Goal: Task Accomplishment & Management: Manage account settings

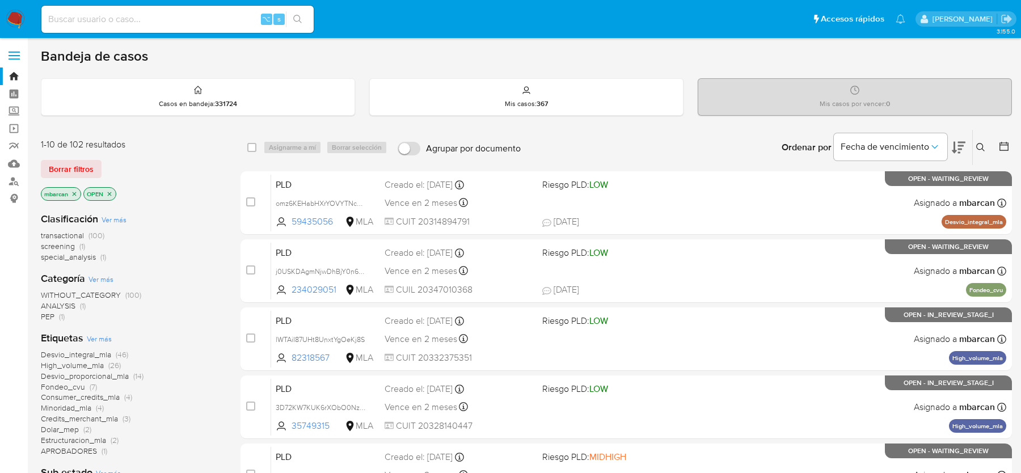
click at [184, 168] on div "Borrar filtros" at bounding box center [131, 169] width 181 height 18
click at [158, 261] on div "Clasificación Ver más transactional (100) screening (1) special_analysis (1) Ca…" at bounding box center [131, 413] width 181 height 421
click at [98, 19] on input at bounding box center [177, 19] width 272 height 15
paste input "HssbZ7F9AusWHq9oHAr3IANG"
type input "HssbZ7F9AusWHq9oHAr3IANG"
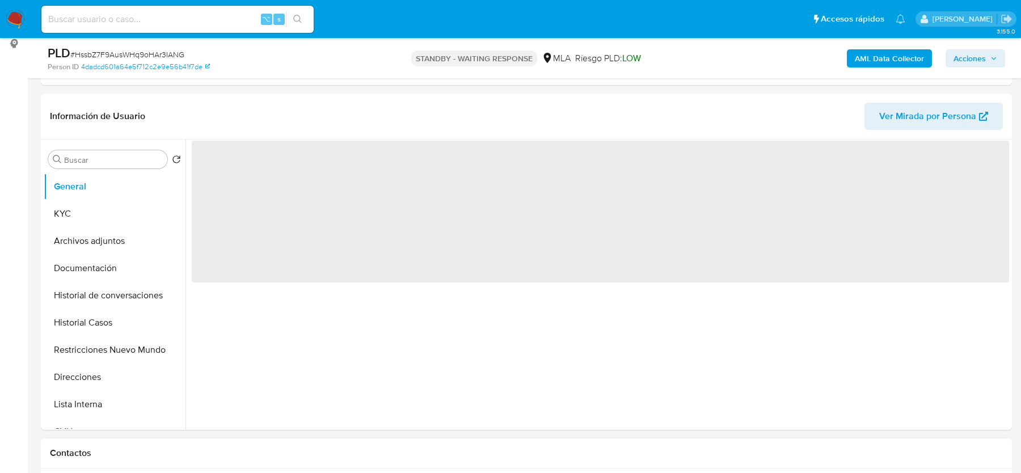
scroll to position [340, 0]
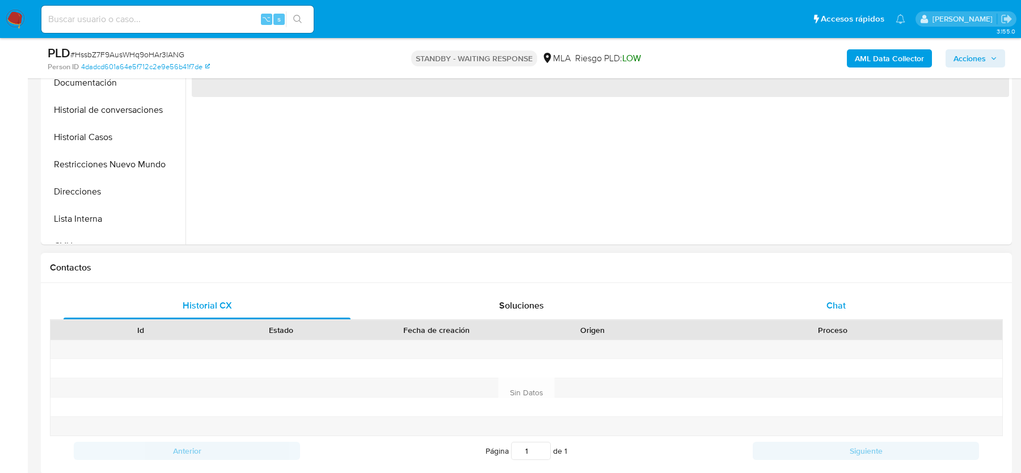
drag, startPoint x: 827, startPoint y: 343, endPoint x: 827, endPoint y: 306, distance: 37.4
click at [827, 343] on div at bounding box center [832, 349] width 340 height 19
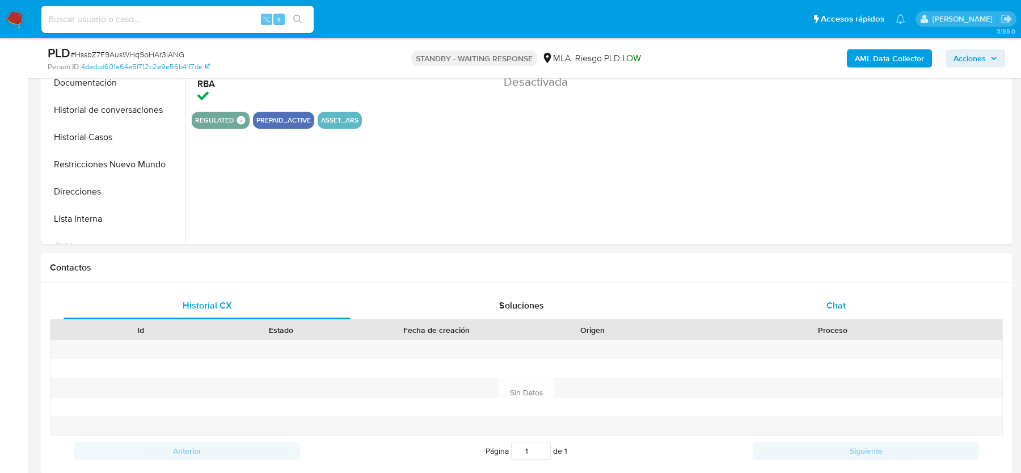
click at [827, 304] on span "Chat" at bounding box center [835, 305] width 19 height 13
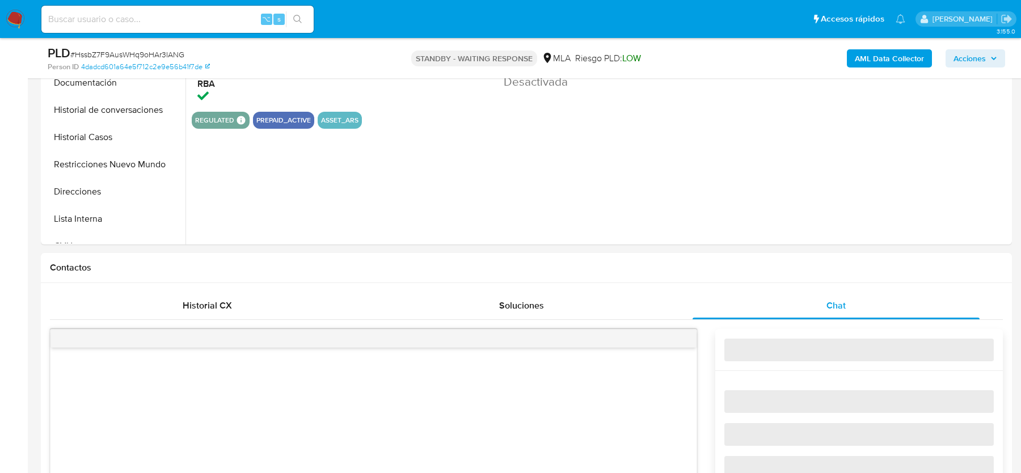
select select "10"
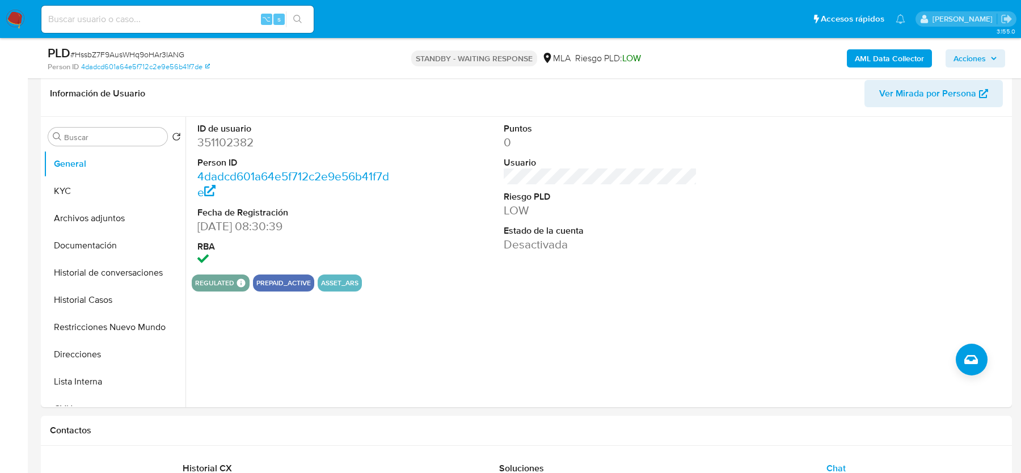
scroll to position [146, 0]
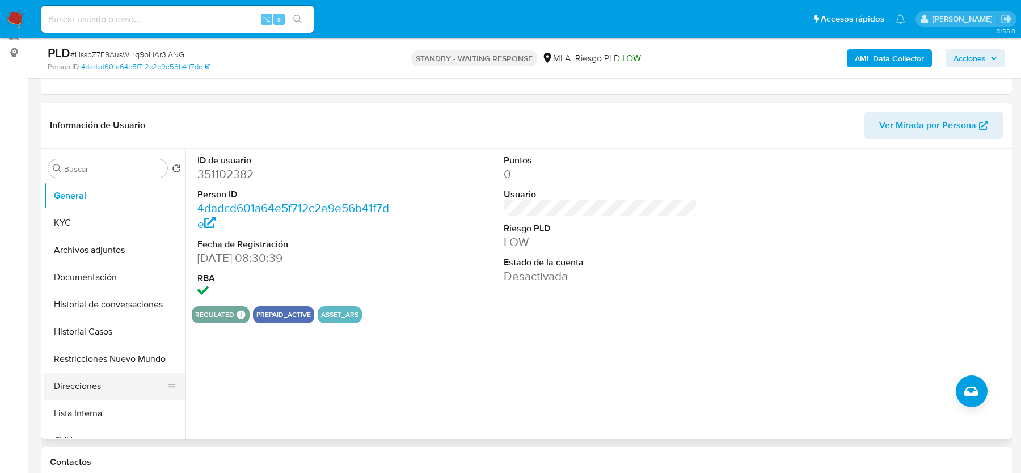
click at [104, 378] on button "Direcciones" at bounding box center [110, 386] width 133 height 27
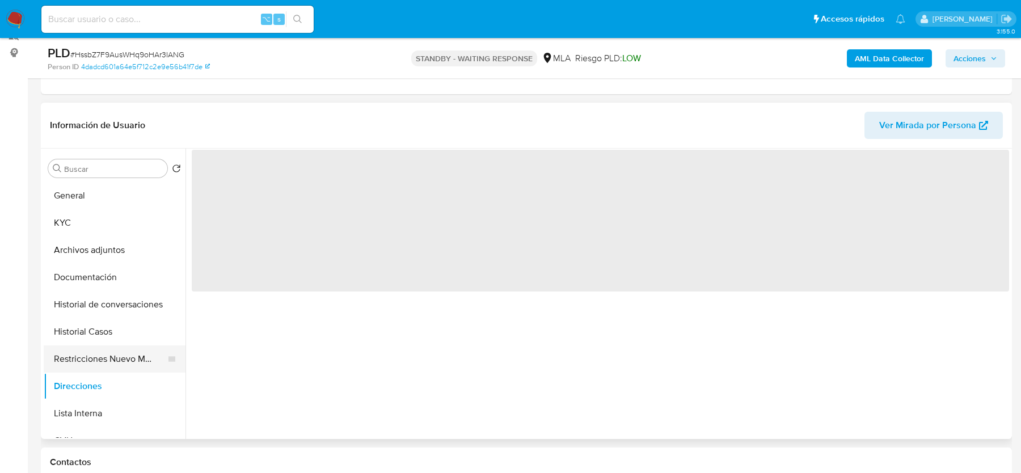
click at [90, 350] on button "Restricciones Nuevo Mundo" at bounding box center [110, 358] width 133 height 27
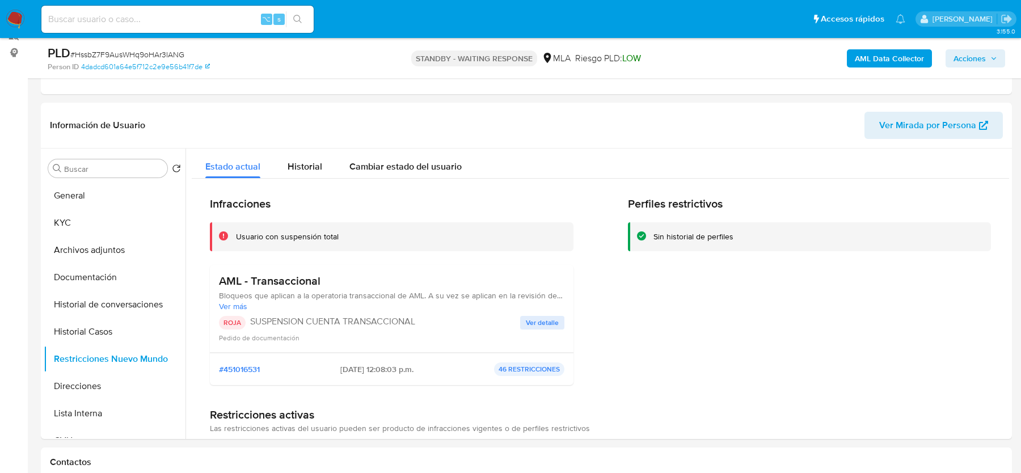
click at [111, 59] on span "# HssbZ7F9AusWHq9oHAr3IANG" at bounding box center [127, 54] width 114 height 11
copy span "HssbZ7F9AusWHq9oHAr3IANG"
click at [122, 56] on span "# HssbZ7F9AusWHq9oHAr3IANG" at bounding box center [127, 54] width 114 height 11
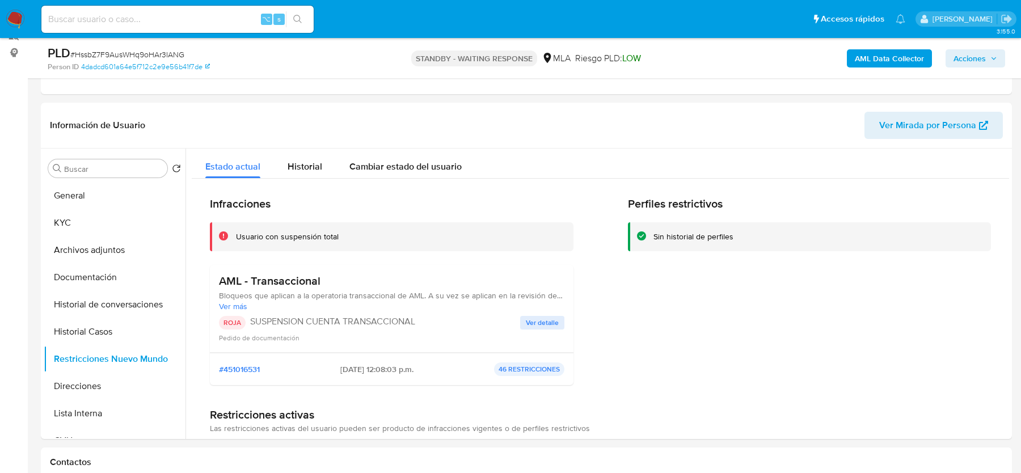
click at [110, 52] on span "# HssbZ7F9AusWHq9oHAr3IANG" at bounding box center [127, 54] width 114 height 11
copy span "HssbZ7F9AusWHq9oHAr3IANG"
click at [100, 209] on button "KYC" at bounding box center [110, 222] width 133 height 27
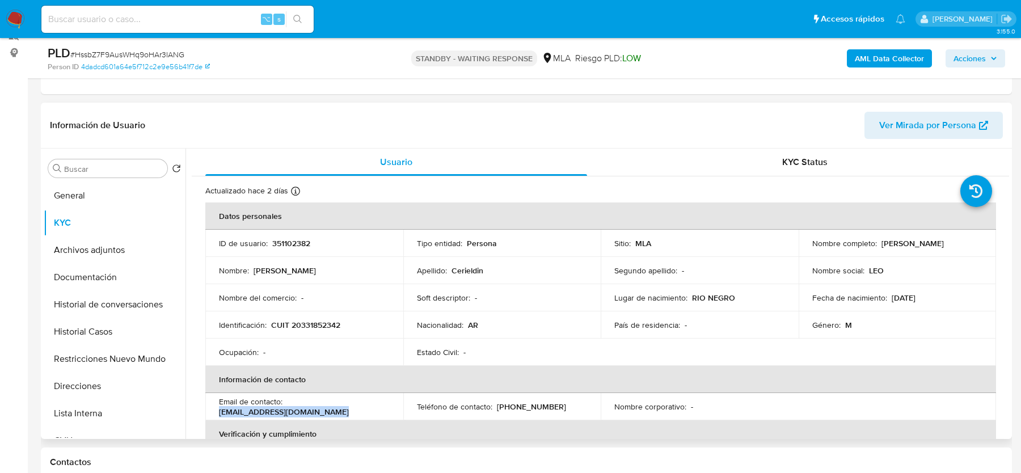
drag, startPoint x: 218, startPoint y: 411, endPoint x: 369, endPoint y: 408, distance: 150.3
click at [369, 408] on div "Email de contacto : leonardocerieldin@icloud.com" at bounding box center [304, 406] width 171 height 20
copy p "leonardocerieldin@icloud.com"
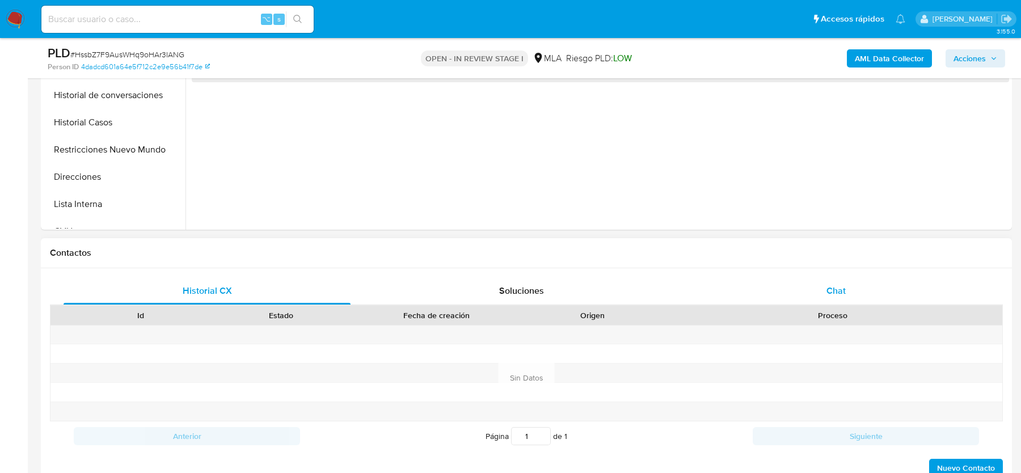
scroll to position [411, 0]
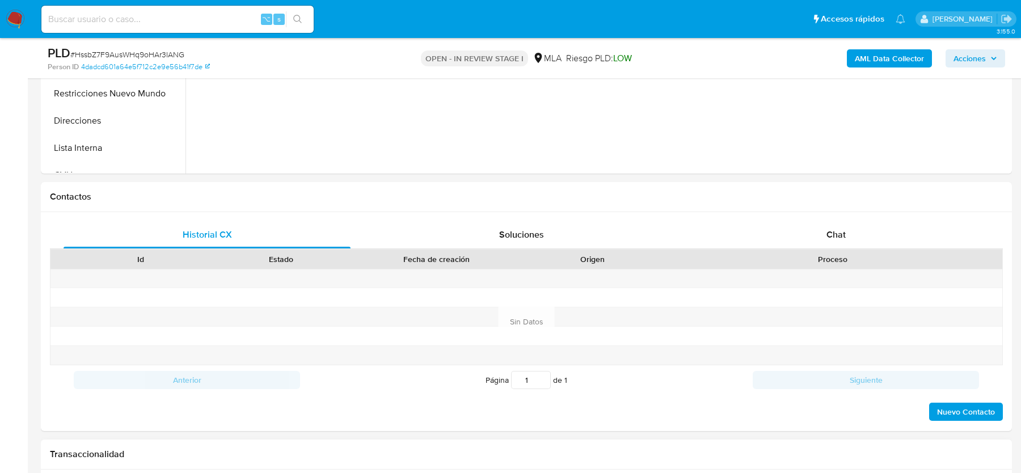
select select "10"
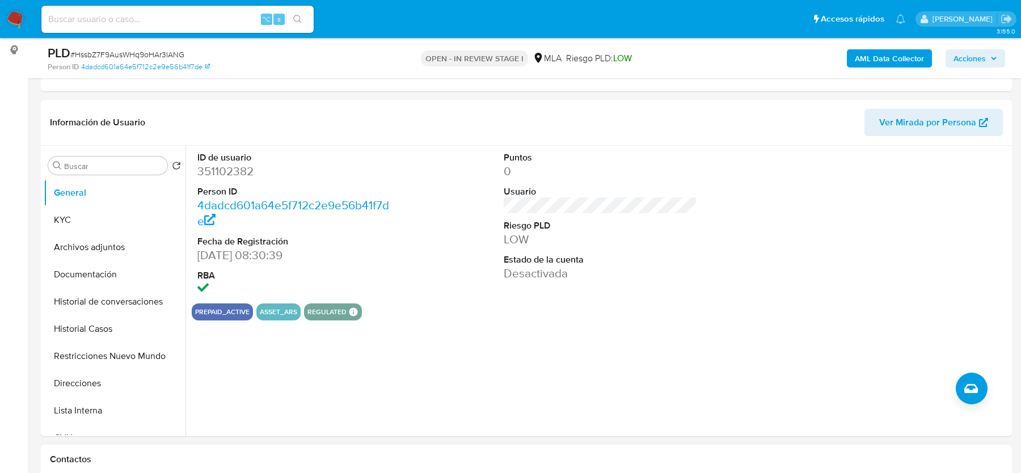
scroll to position [46, 0]
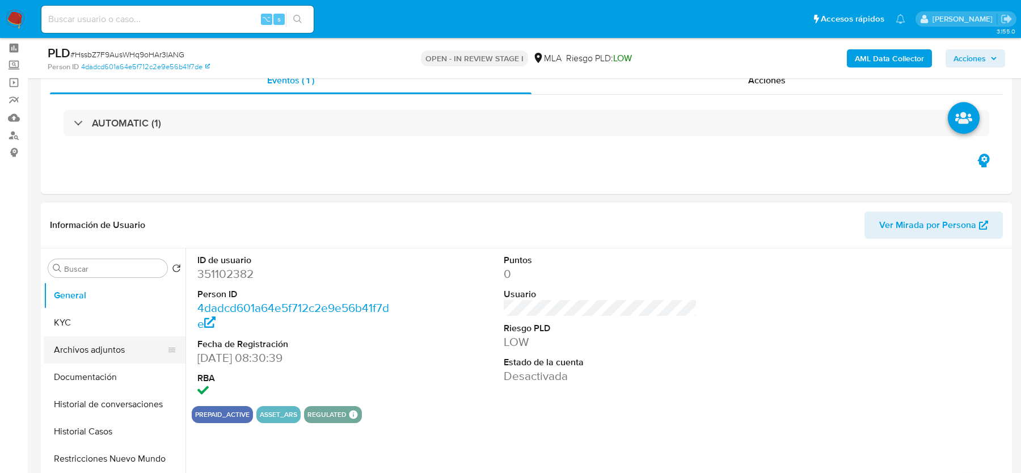
drag, startPoint x: 88, startPoint y: 338, endPoint x: 83, endPoint y: 346, distance: 10.2
click at [83, 346] on button "Archivos adjuntos" at bounding box center [110, 349] width 133 height 27
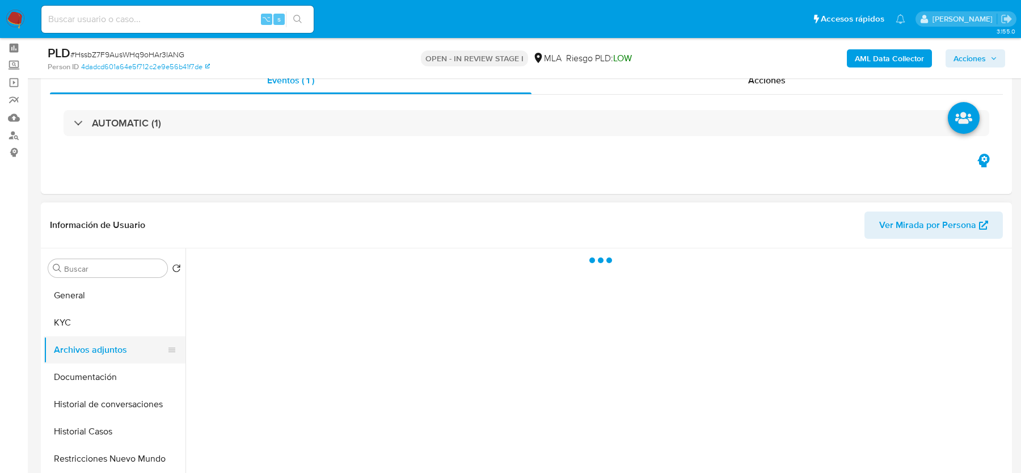
click at [83, 346] on button "Archivos adjuntos" at bounding box center [110, 349] width 133 height 27
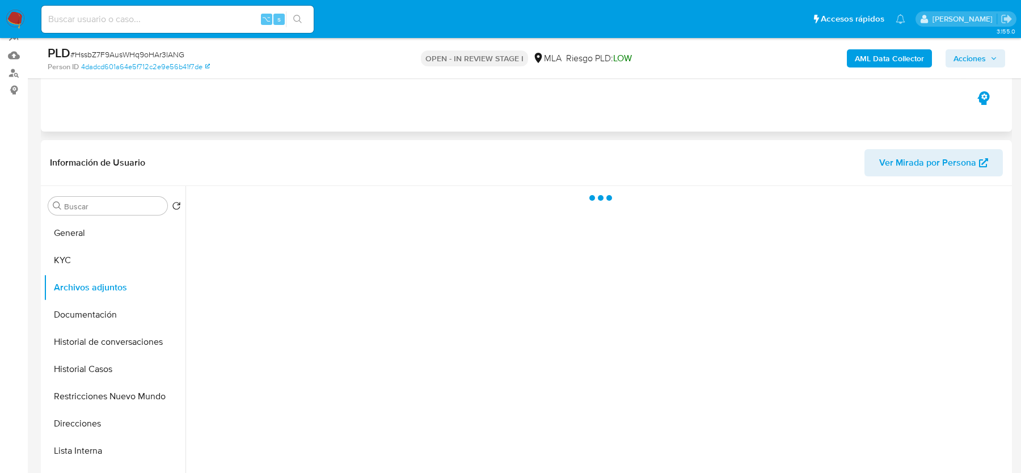
scroll to position [143, 0]
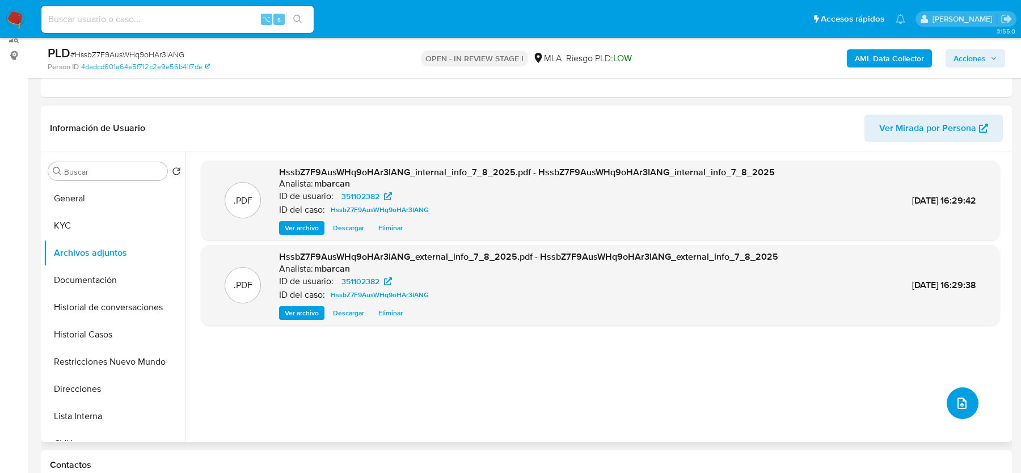
click at [956, 399] on icon "upload-file" at bounding box center [962, 403] width 14 height 14
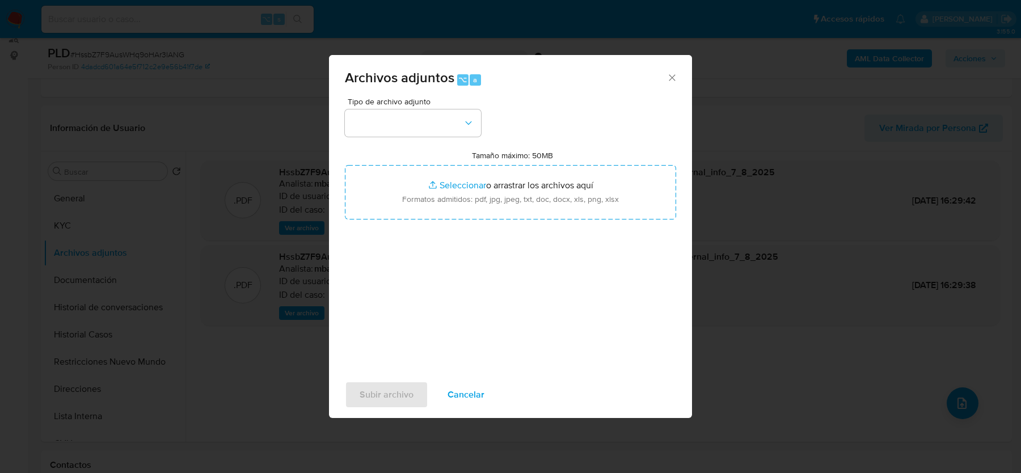
click at [427, 136] on div "Tipo de archivo adjunto Tamaño máximo: 50MB Seleccionar archivos Seleccionar o …" at bounding box center [510, 232] width 331 height 268
click at [424, 130] on button "button" at bounding box center [413, 122] width 136 height 27
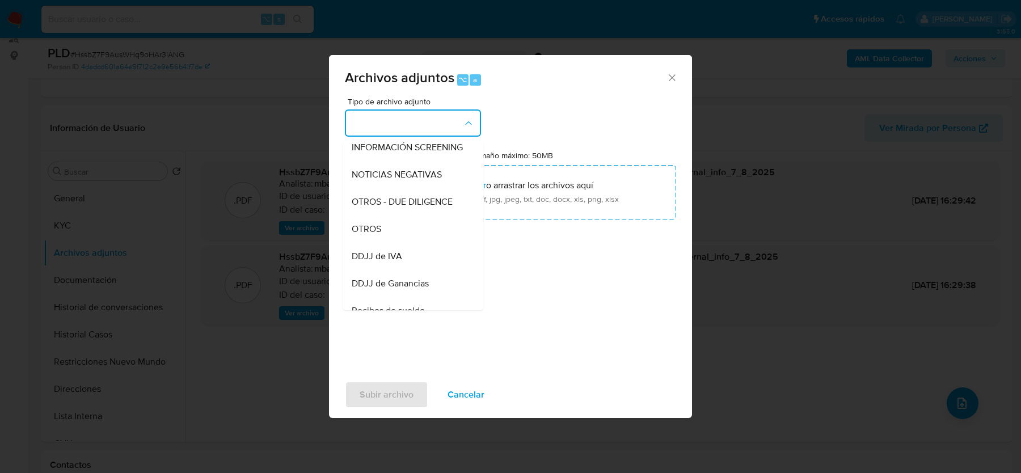
scroll to position [146, 0]
click at [432, 235] on div "OTROS" at bounding box center [410, 225] width 116 height 27
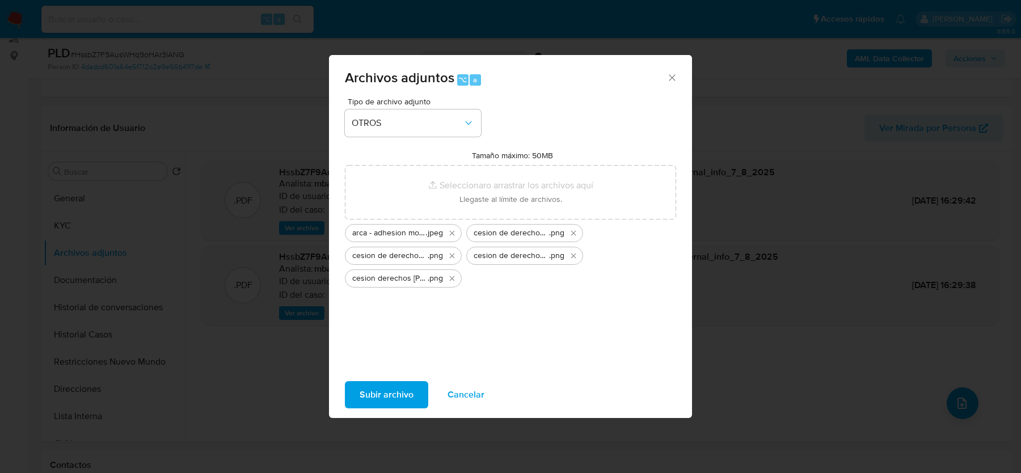
click at [373, 388] on span "Subir archivo" at bounding box center [387, 394] width 54 height 25
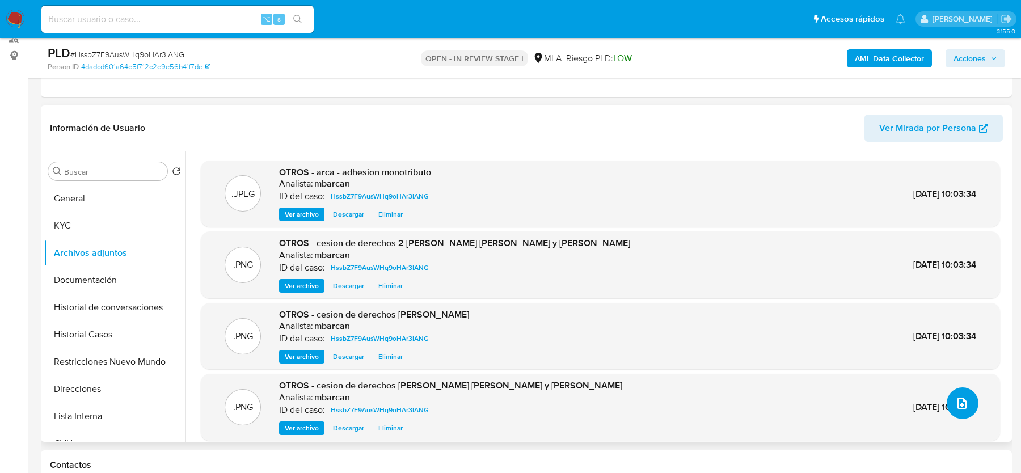
click at [957, 405] on icon "upload-file" at bounding box center [962, 403] width 14 height 14
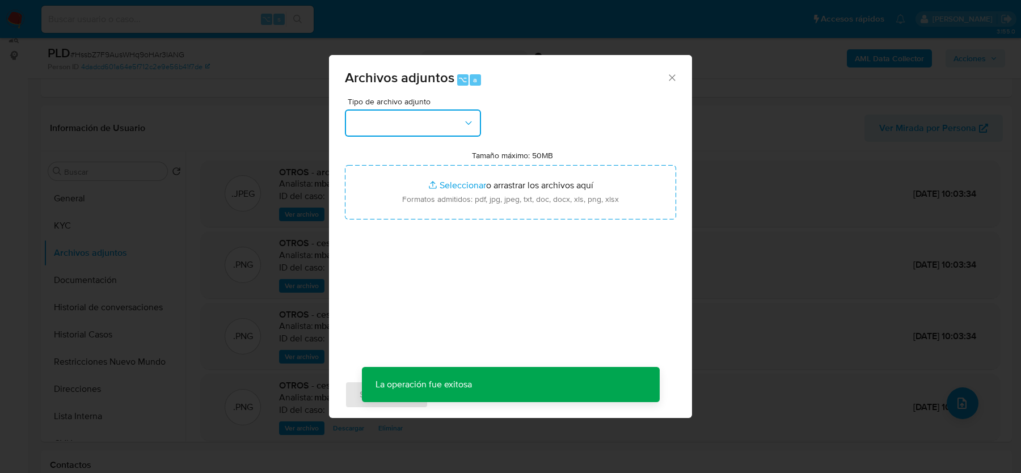
click at [402, 113] on button "button" at bounding box center [413, 122] width 136 height 27
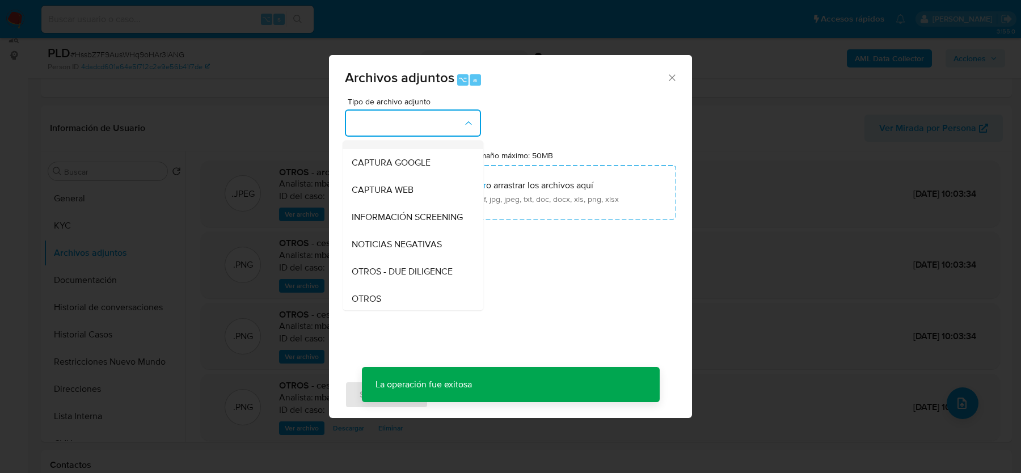
scroll to position [81, 0]
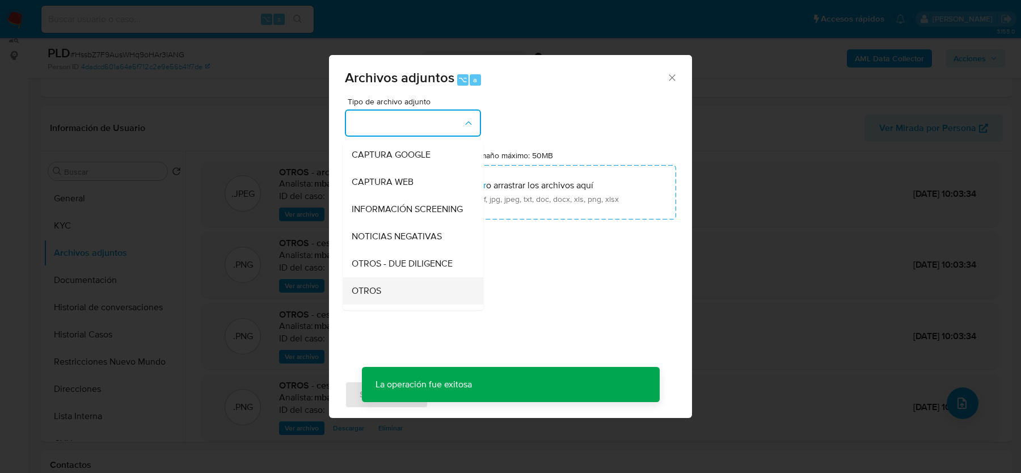
click at [368, 288] on span "OTROS" at bounding box center [366, 290] width 29 height 11
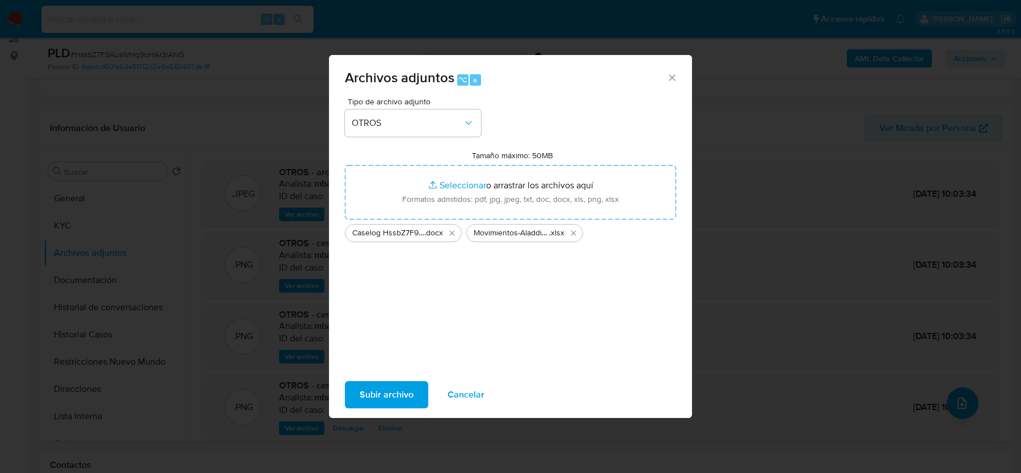
click at [386, 388] on span "Subir archivo" at bounding box center [387, 394] width 54 height 25
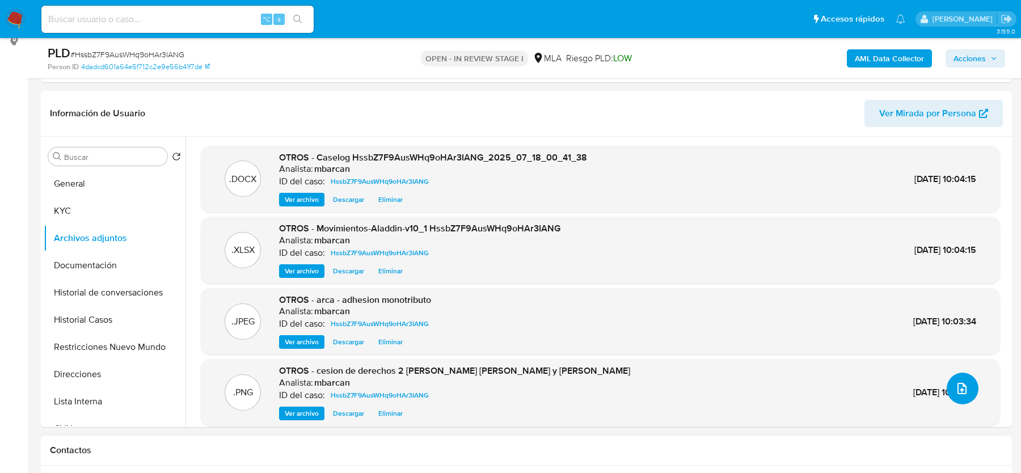
scroll to position [140, 0]
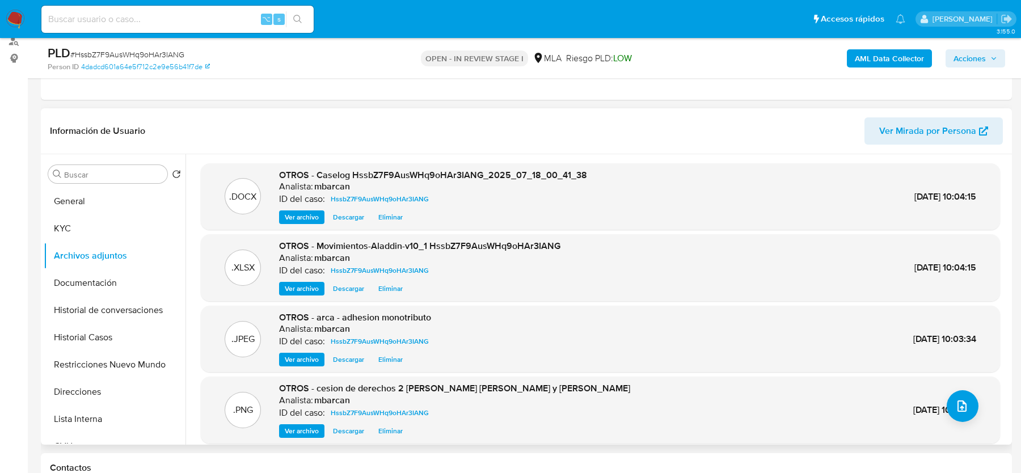
click at [392, 219] on span "Eliminar" at bounding box center [390, 217] width 24 height 11
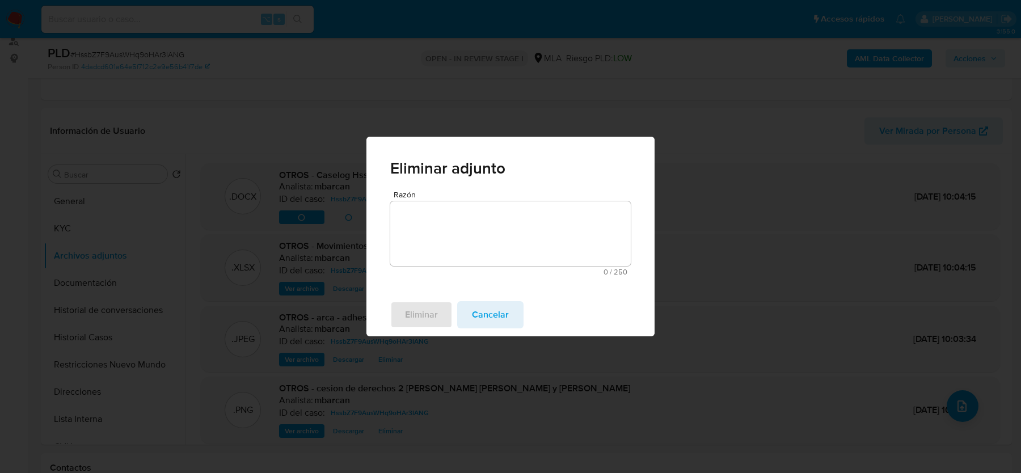
click at [483, 233] on textarea "Razón" at bounding box center [510, 233] width 240 height 65
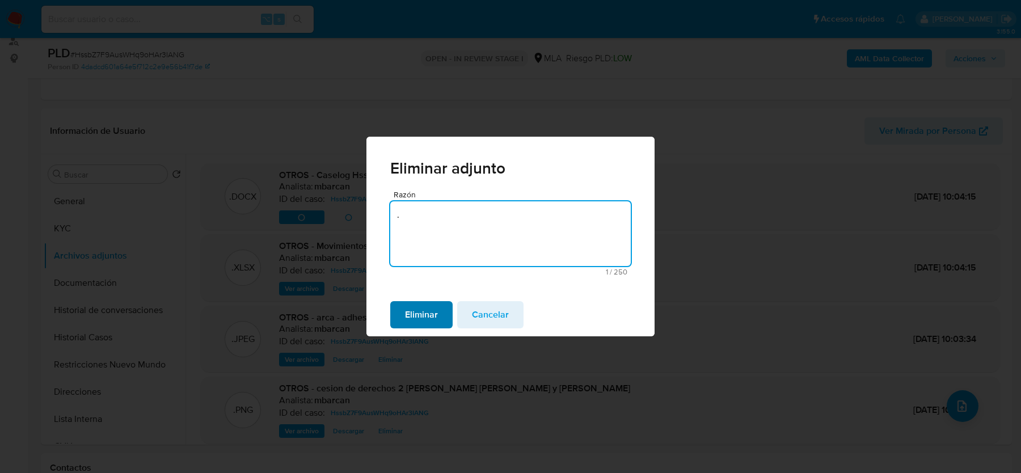
type textarea "."
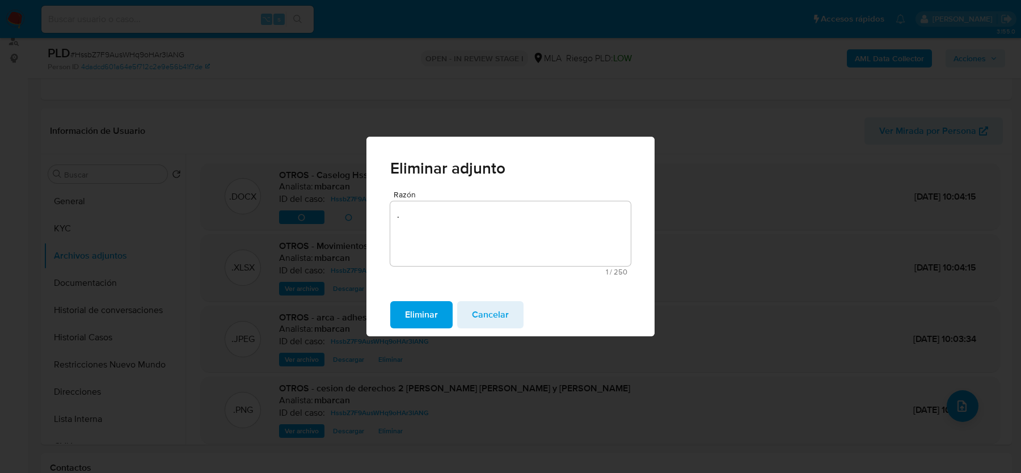
click at [428, 306] on span "Eliminar" at bounding box center [421, 314] width 33 height 25
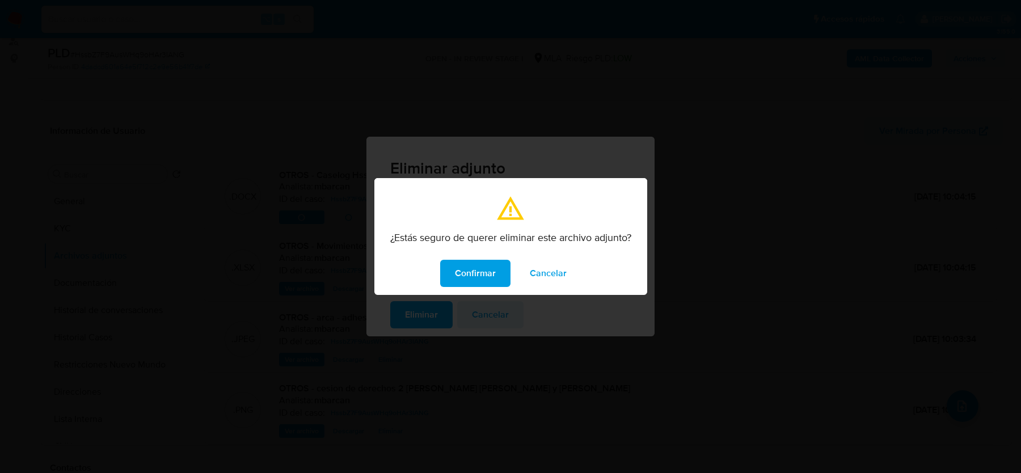
click at [468, 276] on span "Confirmar" at bounding box center [475, 273] width 41 height 25
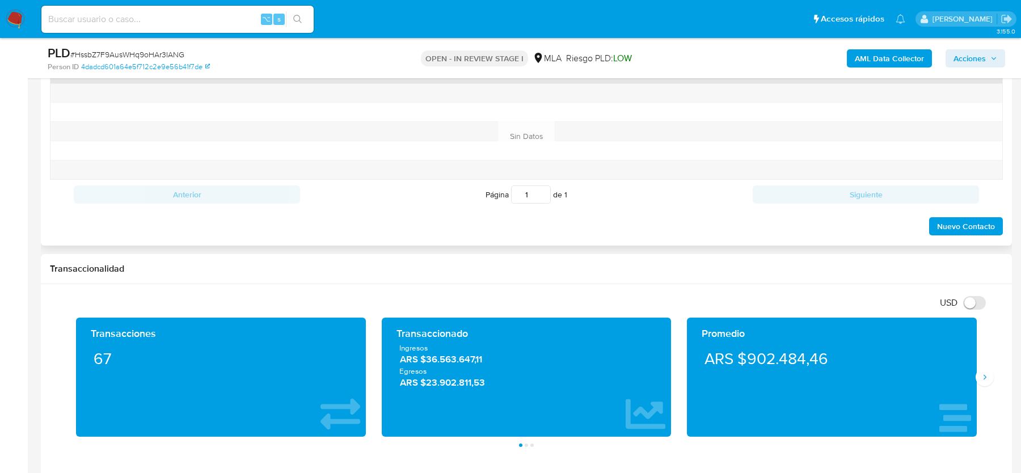
scroll to position [560, 0]
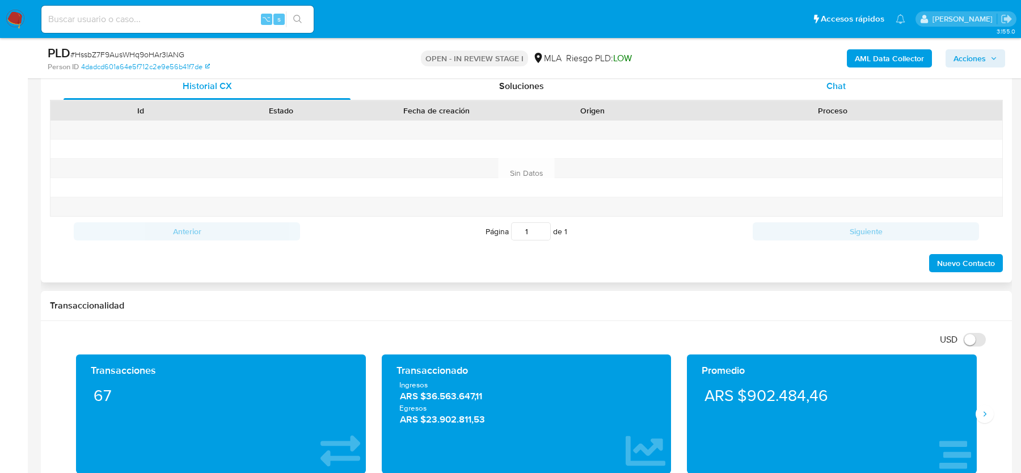
click at [844, 90] on span "Chat" at bounding box center [835, 85] width 19 height 13
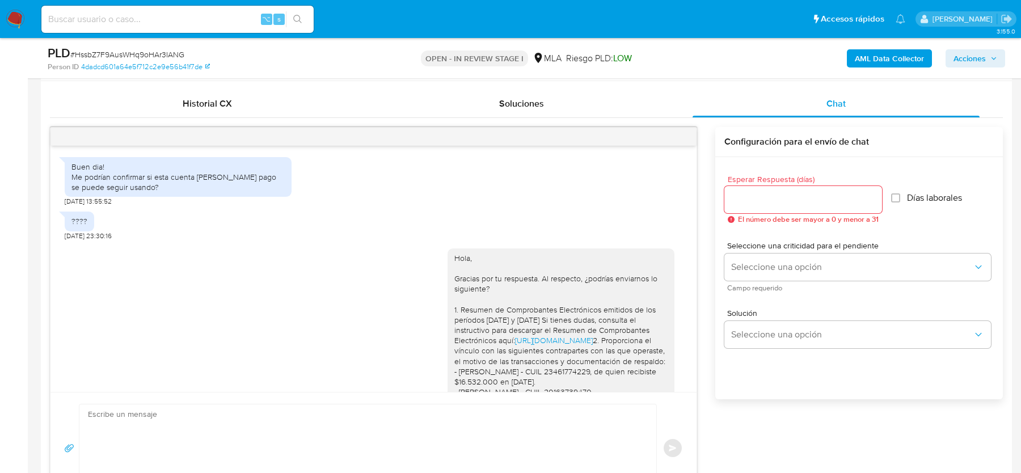
scroll to position [991, 0]
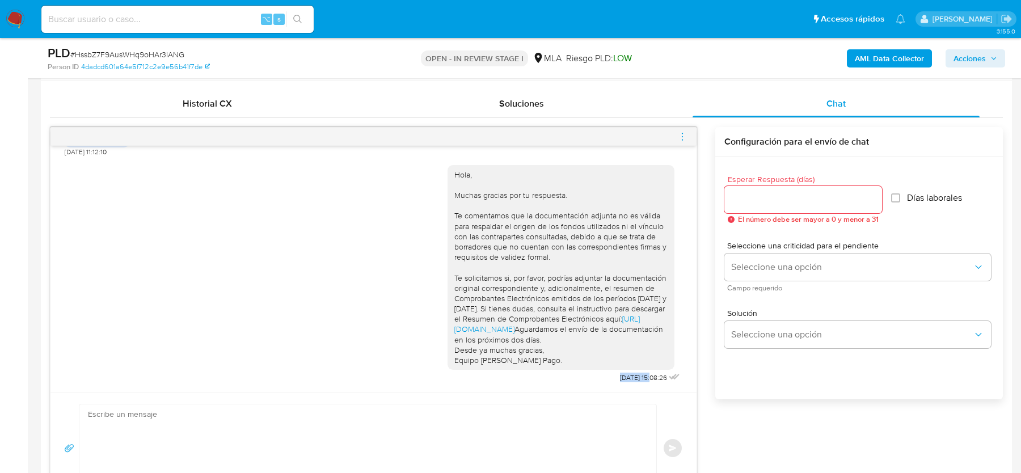
drag, startPoint x: 603, startPoint y: 373, endPoint x: 640, endPoint y: 374, distance: 36.3
click at [640, 374] on div "Hola, Muchas gracias por tu respuesta. Te comentamos que la documentación adjun…" at bounding box center [564, 271] width 235 height 229
copy span "18/08/2025"
click at [683, 133] on icon "menu-action" at bounding box center [682, 137] width 10 height 10
click at [593, 111] on li "Cerrar conversación" at bounding box center [619, 113] width 116 height 20
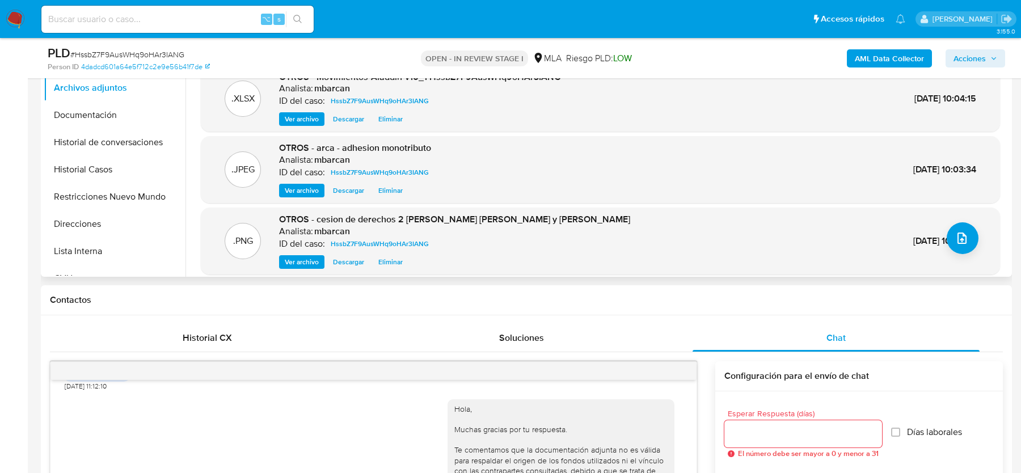
scroll to position [160, 0]
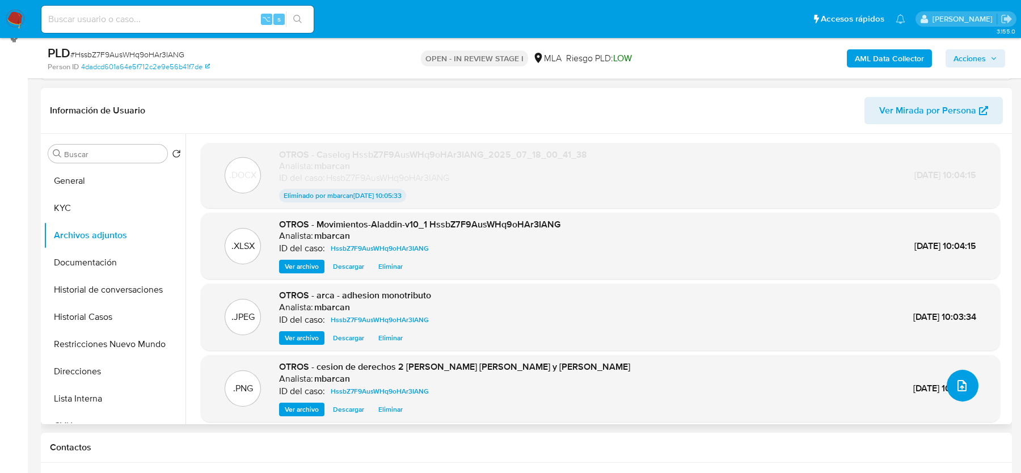
click at [969, 390] on button "upload-file" at bounding box center [962, 386] width 32 height 32
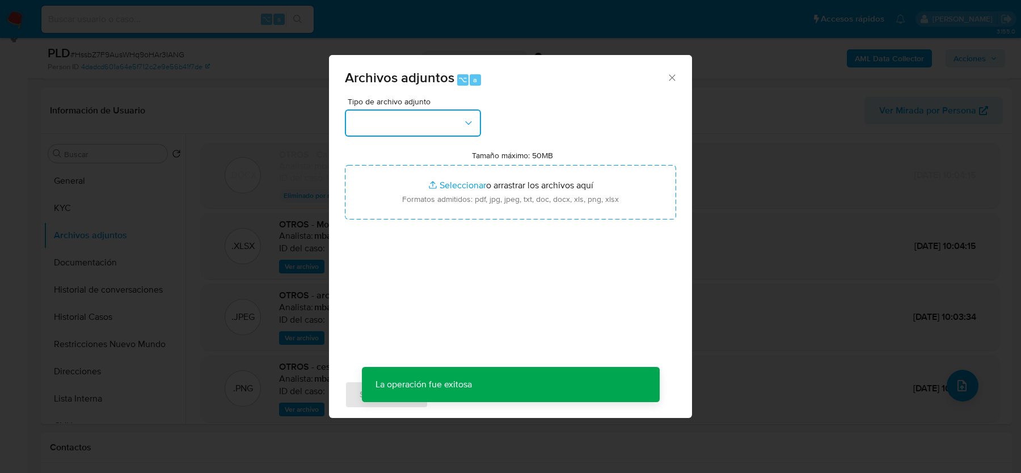
click at [434, 133] on button "button" at bounding box center [413, 122] width 136 height 27
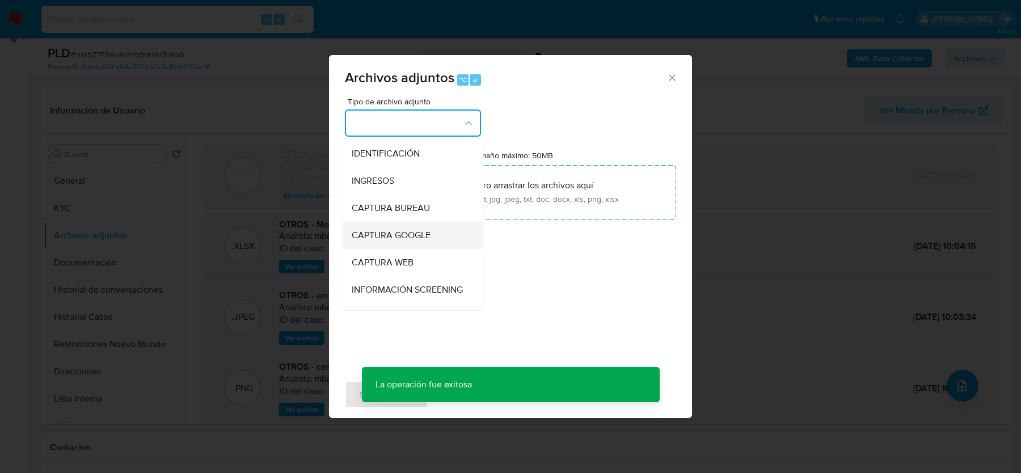
scroll to position [109, 0]
click at [402, 257] on div "OTROS" at bounding box center [410, 261] width 116 height 27
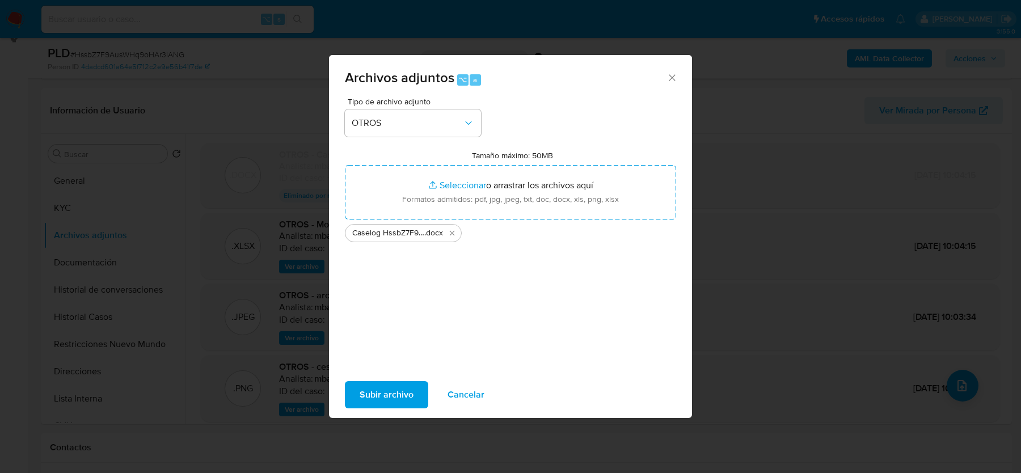
click at [377, 388] on span "Subir archivo" at bounding box center [387, 394] width 54 height 25
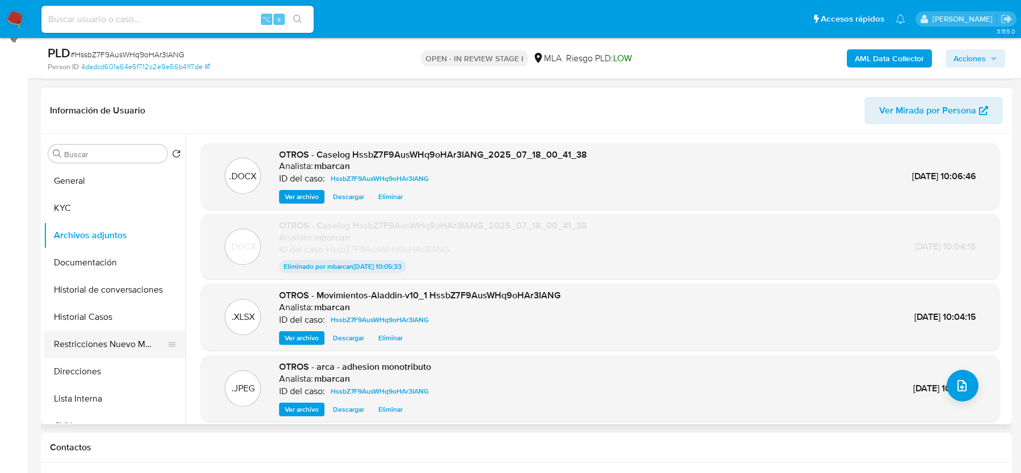
click at [53, 335] on button "Restricciones Nuevo Mundo" at bounding box center [110, 344] width 133 height 27
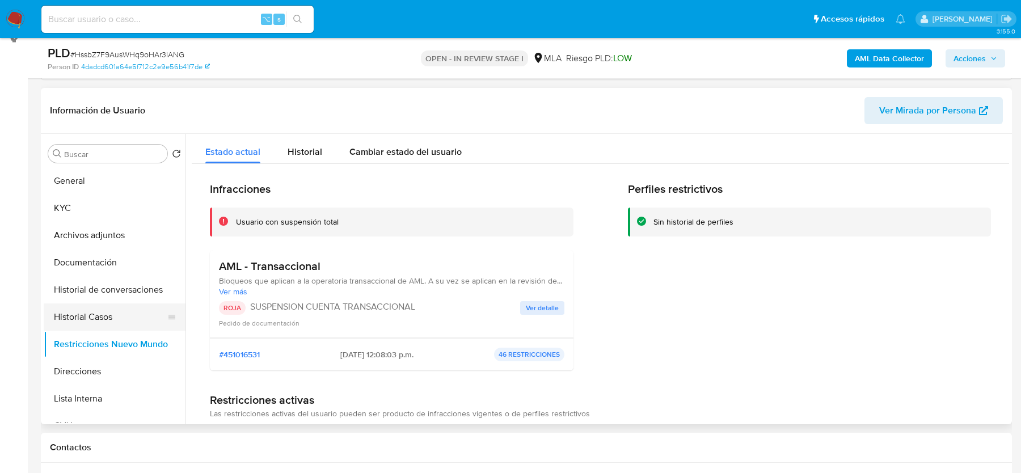
click at [87, 309] on button "Historial Casos" at bounding box center [110, 316] width 133 height 27
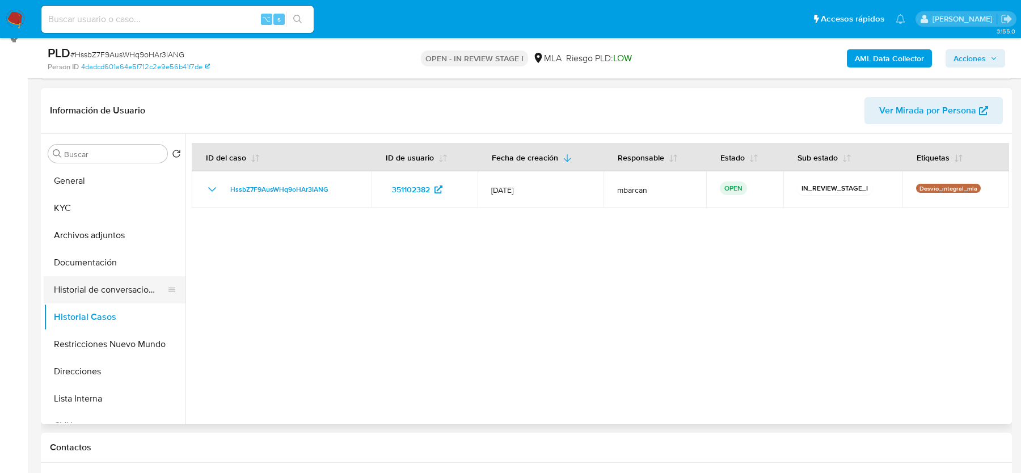
click at [99, 284] on button "Historial de conversaciones" at bounding box center [110, 289] width 133 height 27
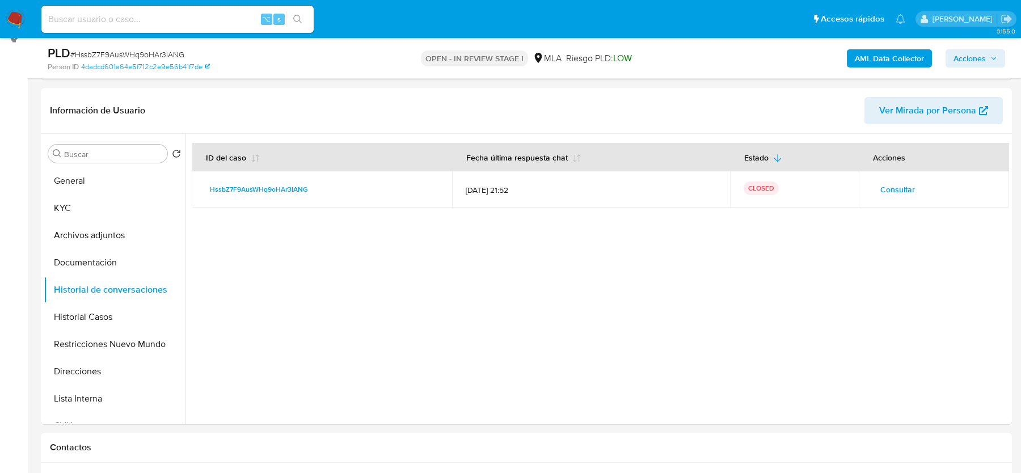
click at [975, 60] on span "Acciones" at bounding box center [969, 58] width 32 height 18
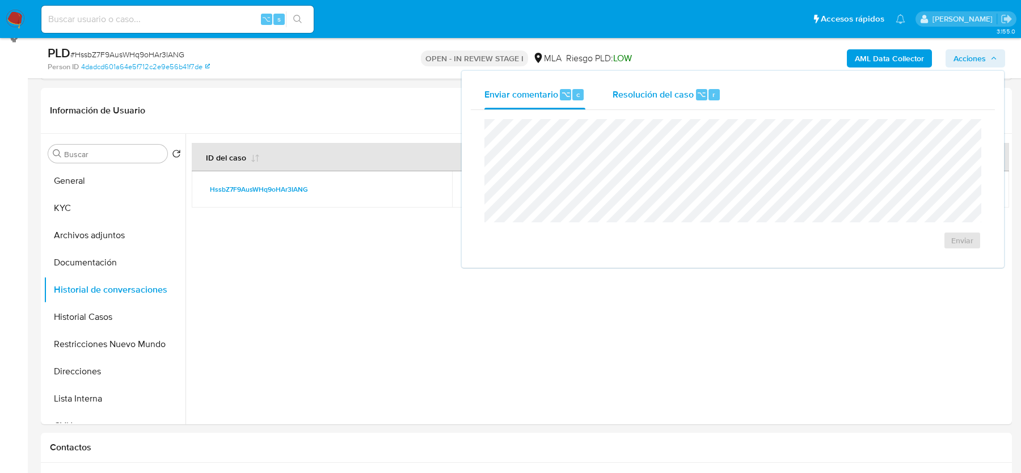
click at [683, 95] on span "Resolución del caso" at bounding box center [652, 93] width 81 height 13
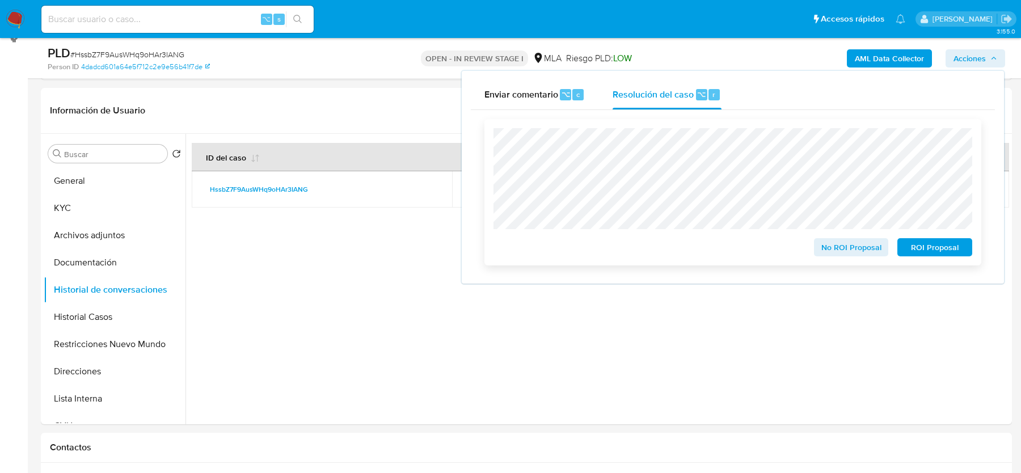
click at [937, 251] on span "ROI Proposal" at bounding box center [934, 247] width 59 height 16
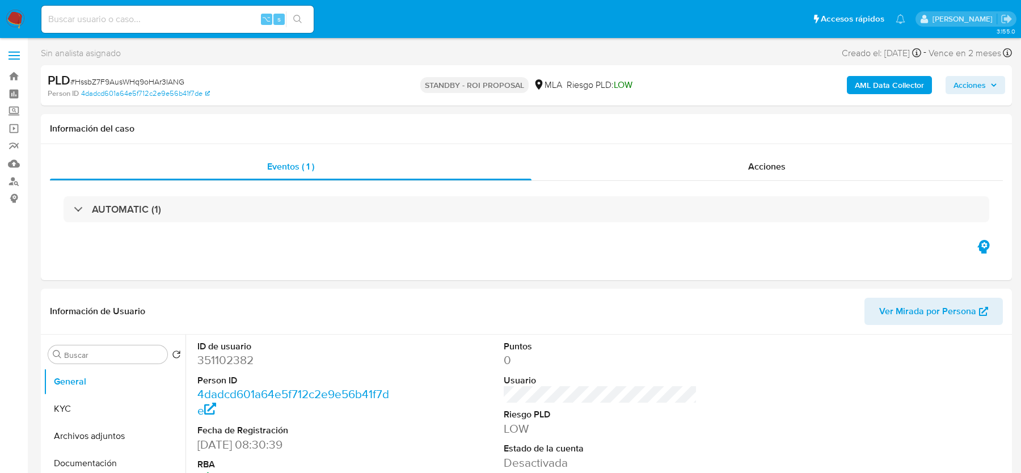
select select "10"
click at [162, 14] on input at bounding box center [177, 19] width 272 height 15
paste input "x0XsDoYLwMWBfwL57kIUffbZ"
type input "x0XsDoYLwMWBfwL57kIUffbZ"
select select "10"
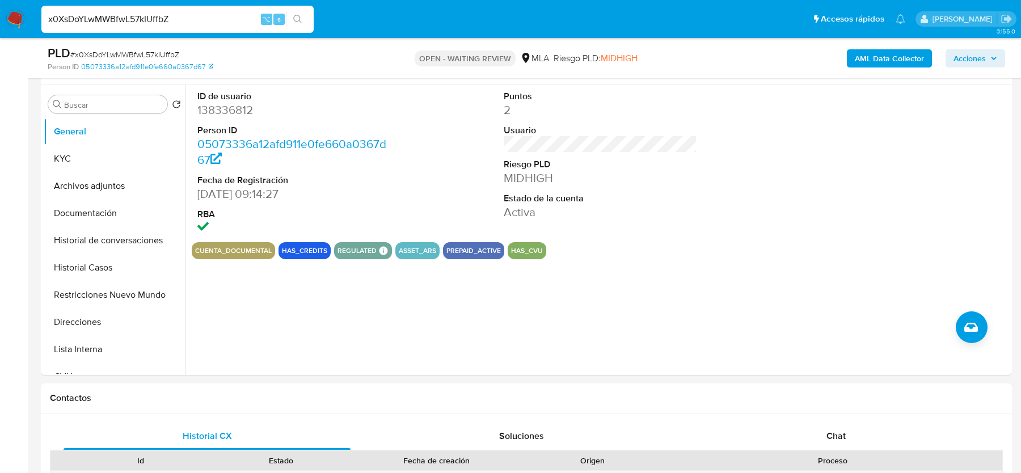
scroll to position [372, 0]
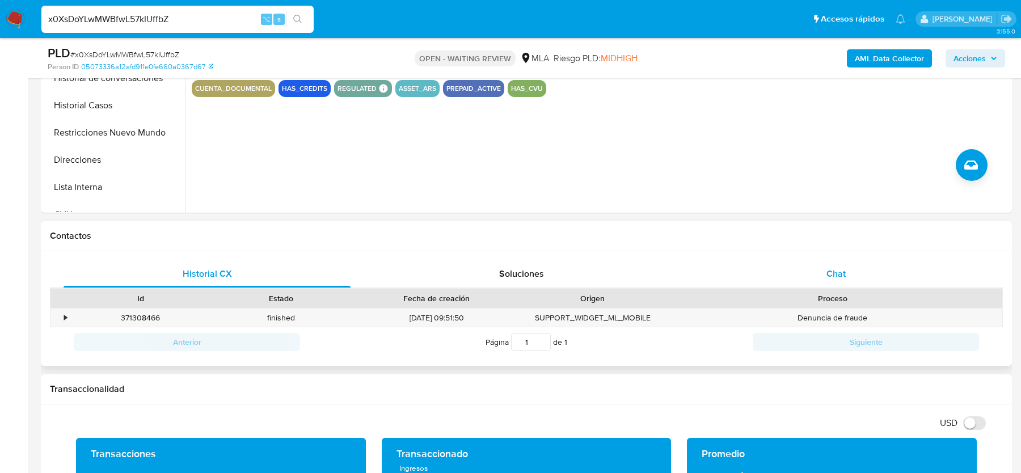
click at [805, 269] on div "Chat" at bounding box center [835, 273] width 287 height 27
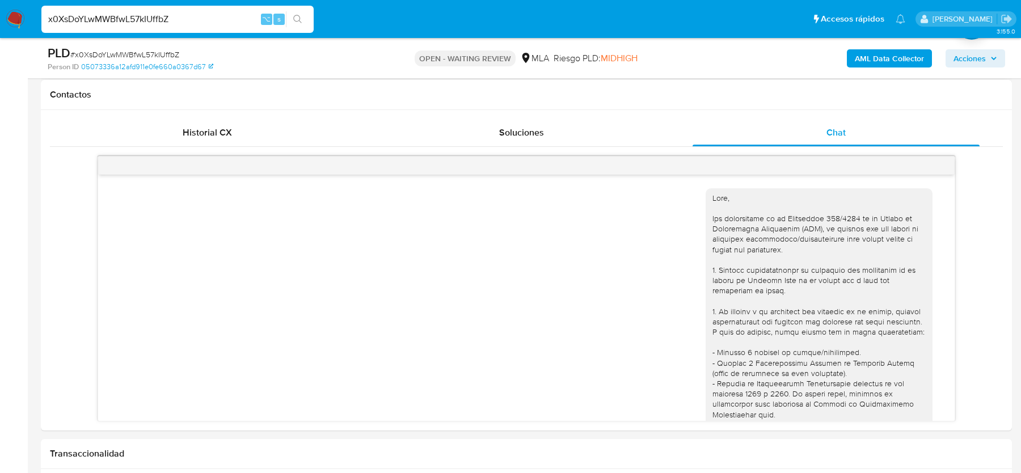
scroll to position [1572, 0]
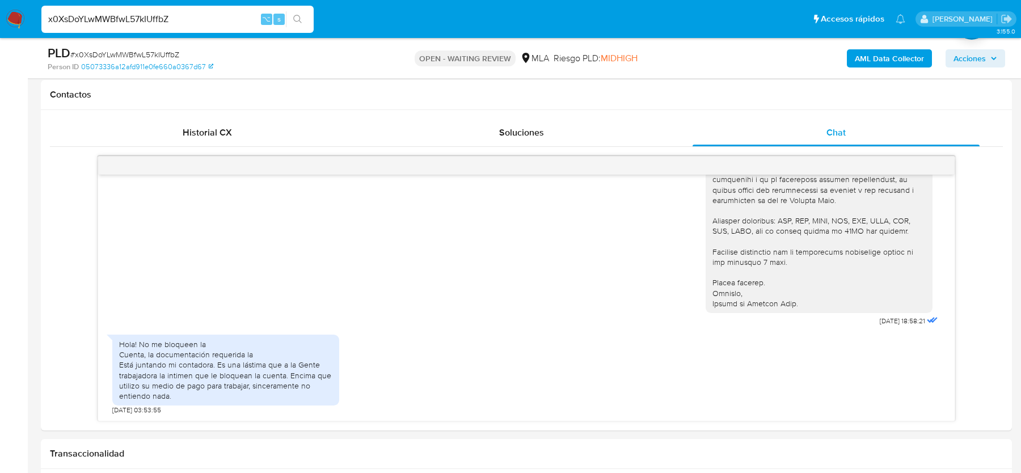
click at [166, 16] on input "x0XsDoYLwMWBfwL57kIUffbZ" at bounding box center [177, 19] width 272 height 15
paste input "49xMH0Rfr4B5ScZeAOnMDRXN"
type input "49xMH0Rfr4B5ScZeAOnMDRXN"
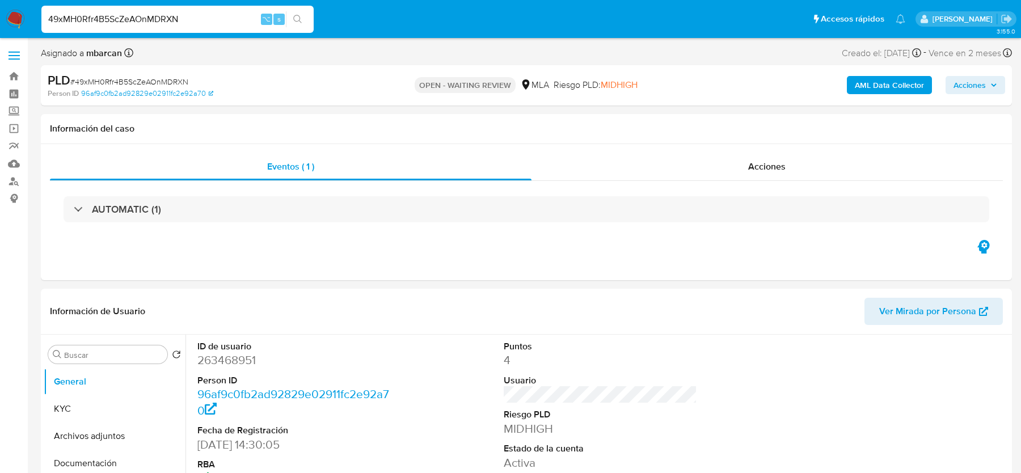
select select "10"
click at [16, 25] on img at bounding box center [15, 19] width 19 height 19
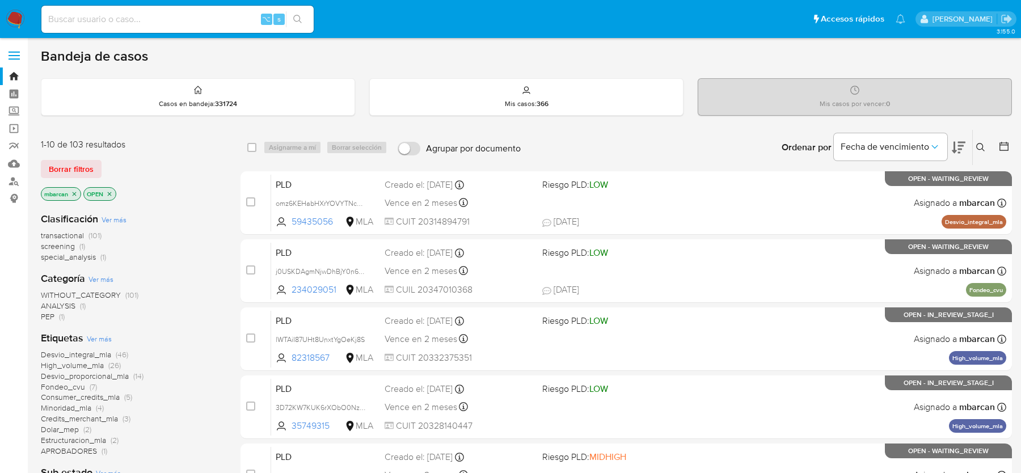
click at [982, 144] on icon at bounding box center [980, 147] width 9 height 9
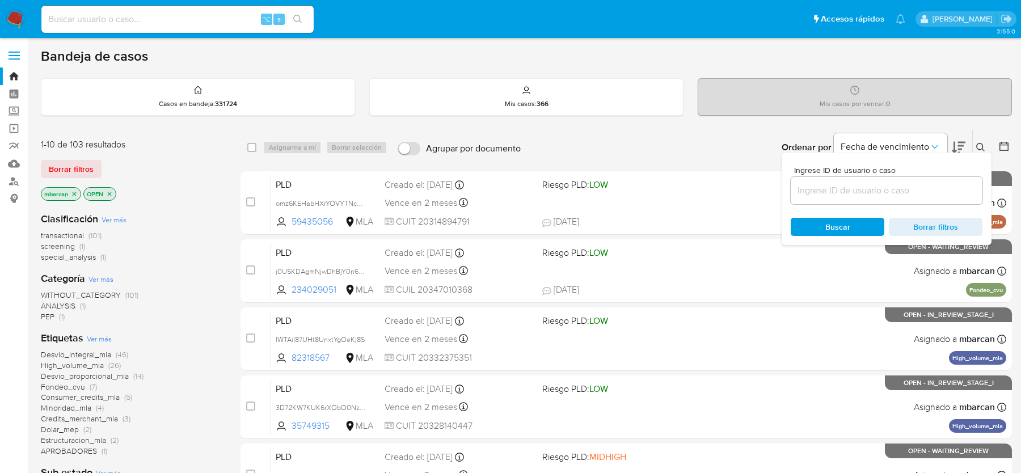
click at [903, 205] on div "Ingrese ID de usuario o caso Buscar Borrar filtros" at bounding box center [886, 199] width 210 height 92
click at [903, 195] on input at bounding box center [887, 190] width 192 height 15
paste input "49xMH0Rfr4B5ScZeAOnMDRXN"
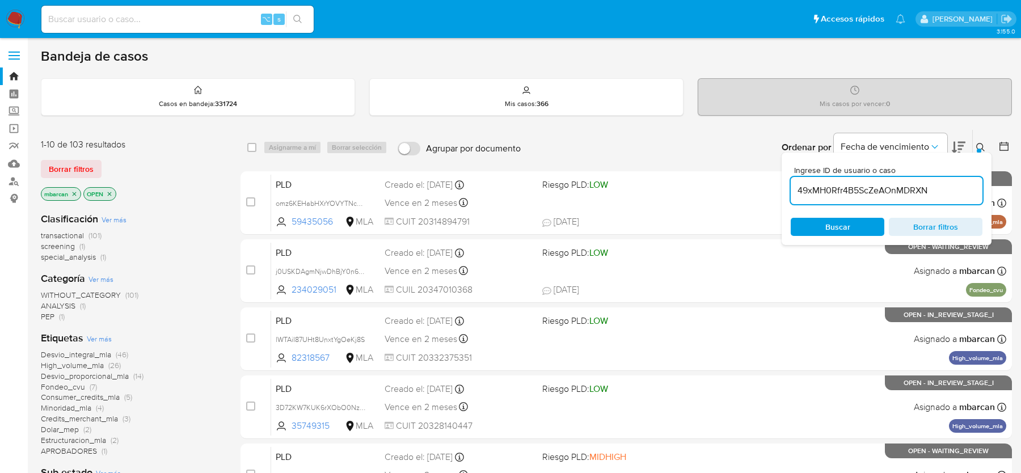
type input "49xMH0Rfr4B5ScZeAOnMDRXN"
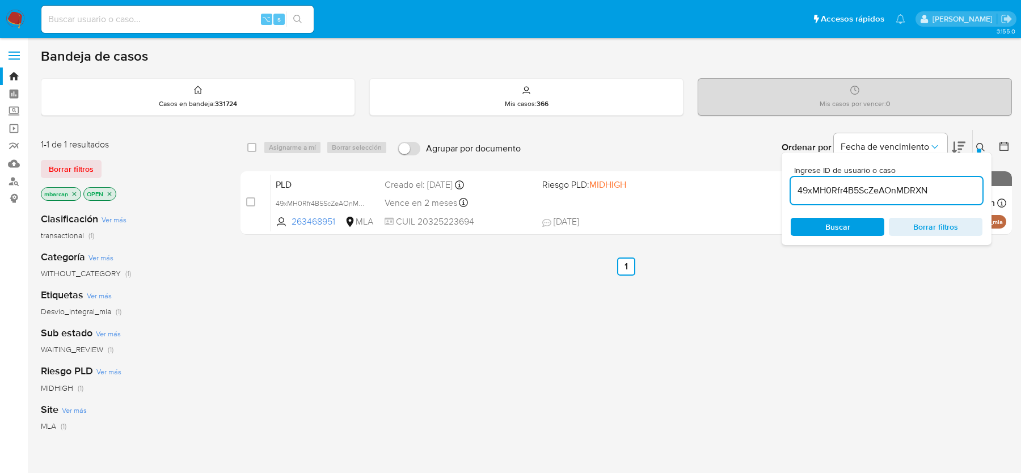
click at [981, 149] on icon at bounding box center [980, 147] width 9 height 9
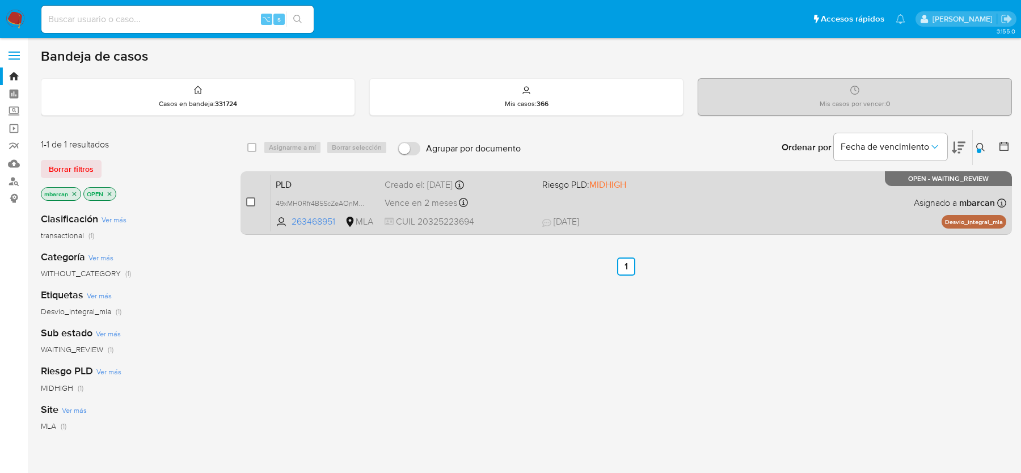
click at [248, 201] on input "checkbox" at bounding box center [250, 201] width 9 height 9
checkbox input "true"
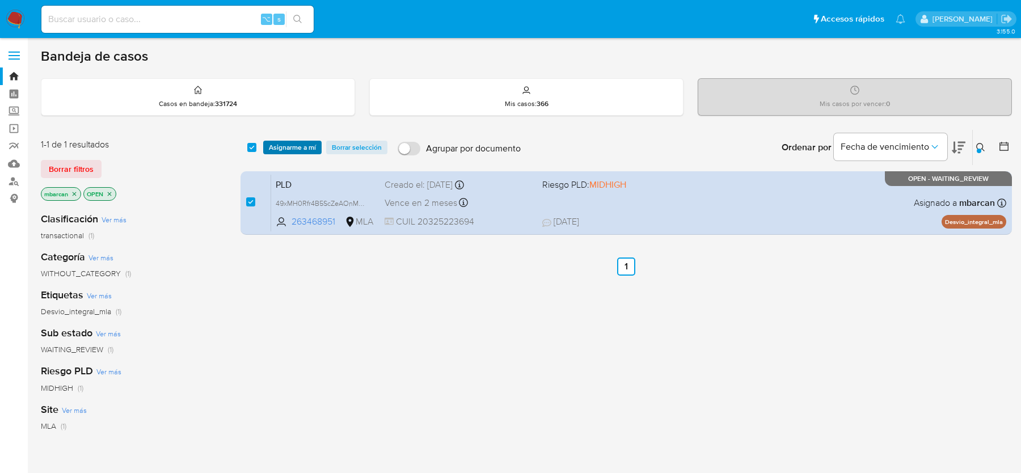
click at [285, 150] on span "Asignarme a mí" at bounding box center [292, 147] width 47 height 11
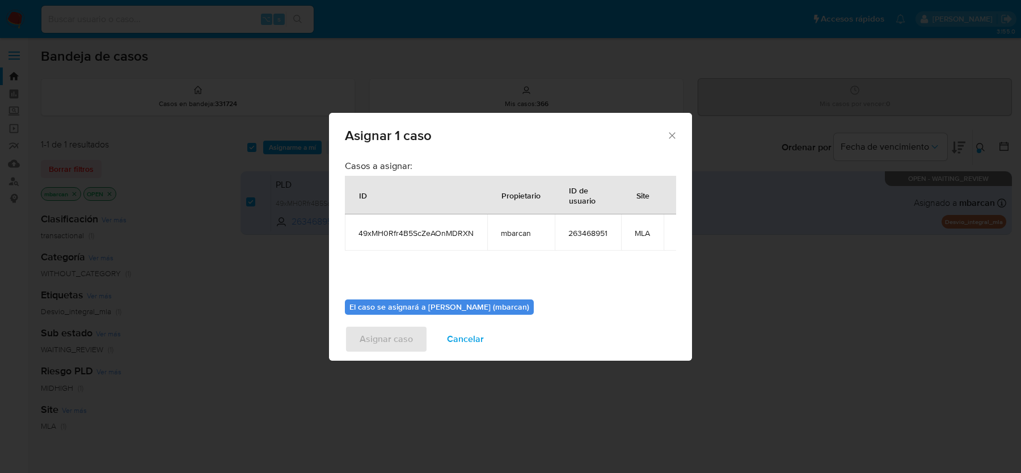
scroll to position [58, 0]
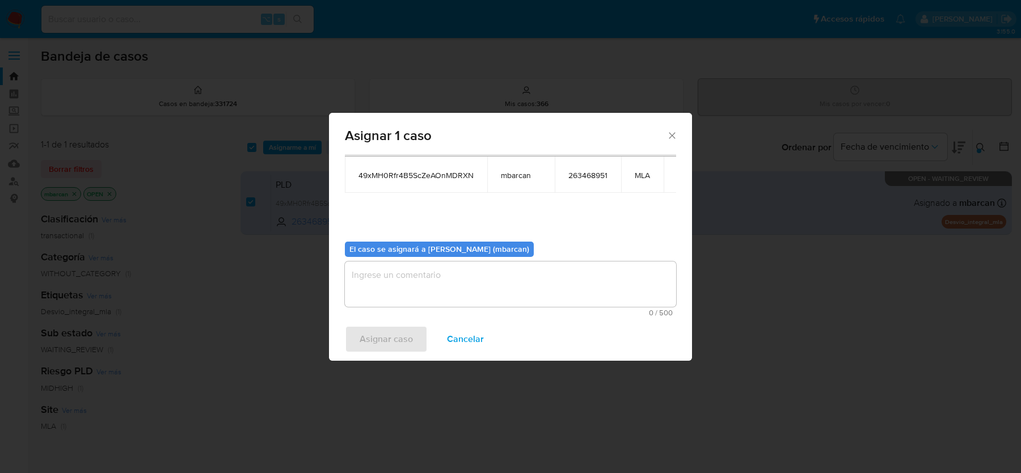
click at [400, 281] on textarea "assign-modal" at bounding box center [510, 283] width 331 height 45
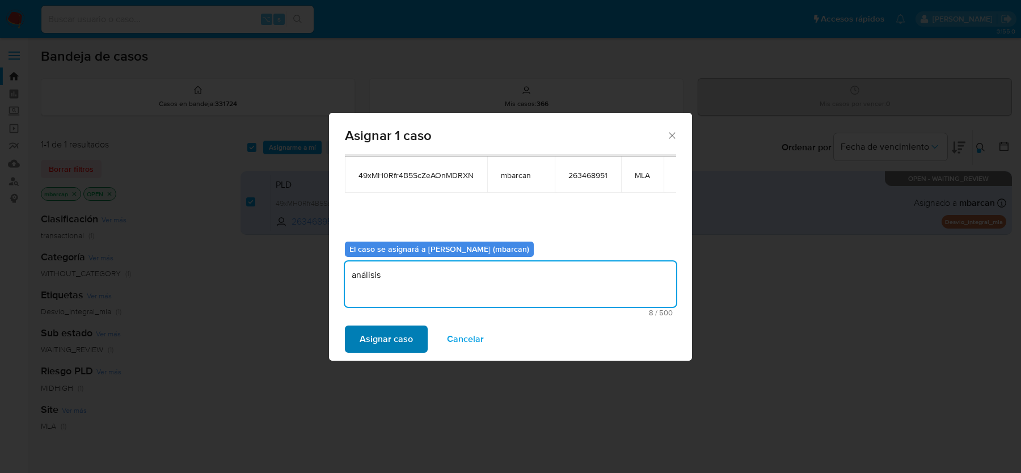
type textarea "análisis"
click at [367, 341] on span "Asignar caso" at bounding box center [386, 339] width 53 height 25
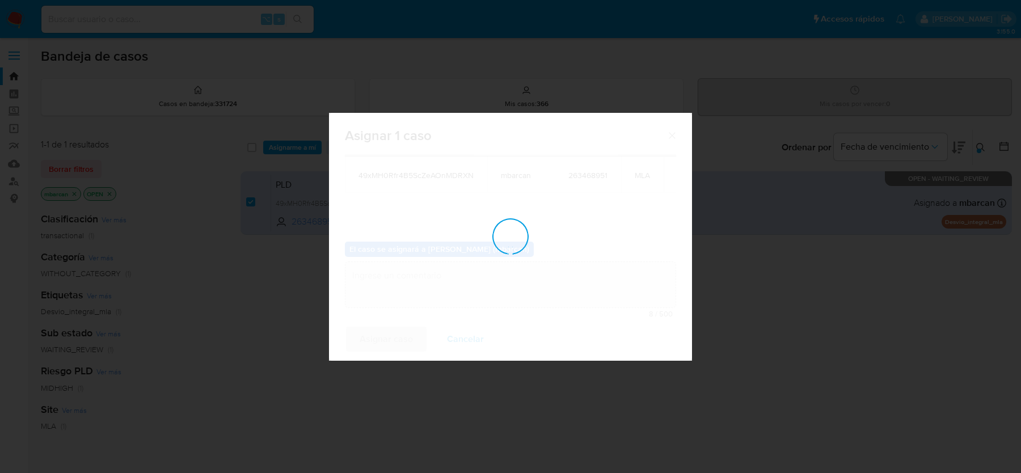
checkbox input "false"
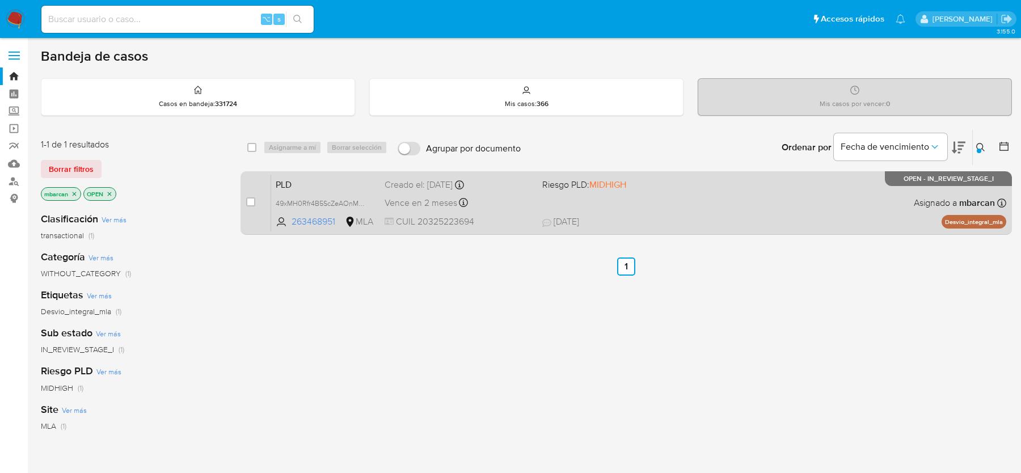
click at [333, 185] on span "PLD" at bounding box center [326, 183] width 100 height 15
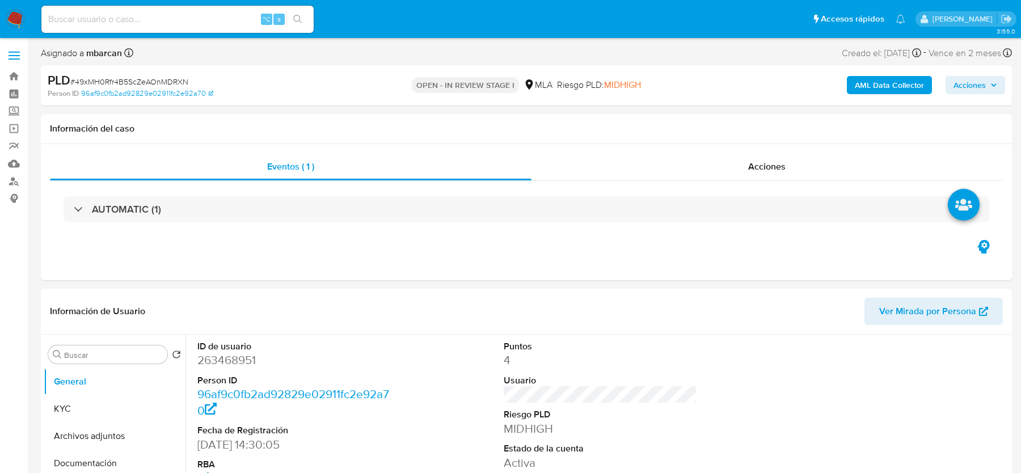
select select "10"
click at [154, 80] on span "# 49xMH0Rfr4B5ScZeAOnMDRXN" at bounding box center [129, 81] width 118 height 11
copy span "49xMH0Rfr4B5ScZeAOnMDRXN"
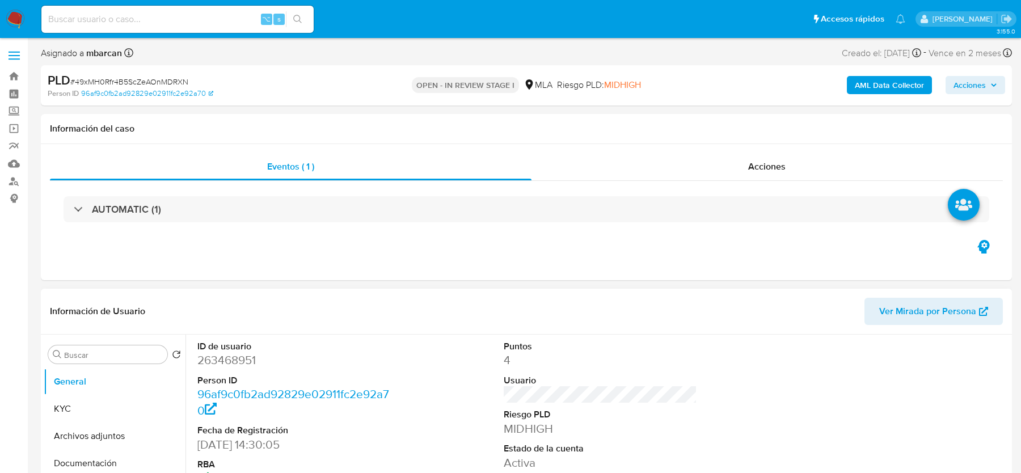
click at [223, 362] on dd "263468951" at bounding box center [293, 360] width 193 height 16
copy dd "263468951"
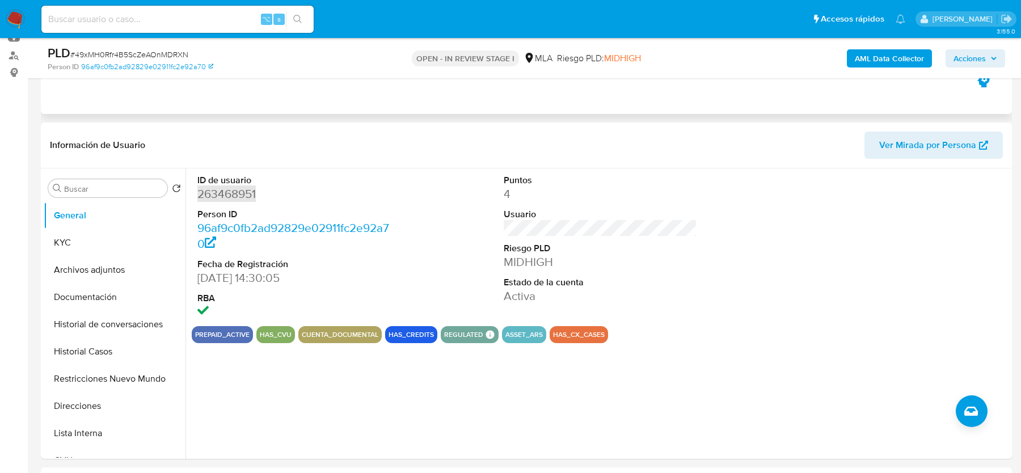
scroll to position [347, 0]
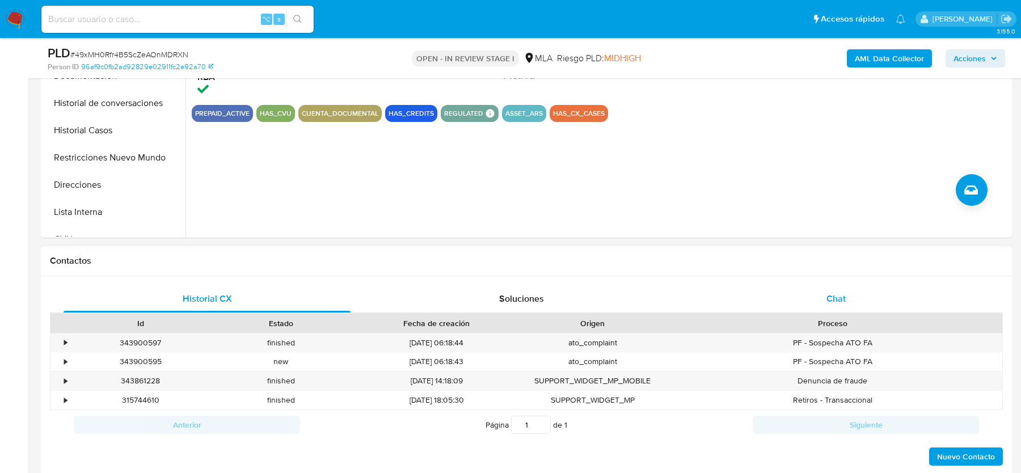
click at [828, 288] on div "Chat" at bounding box center [835, 298] width 287 height 27
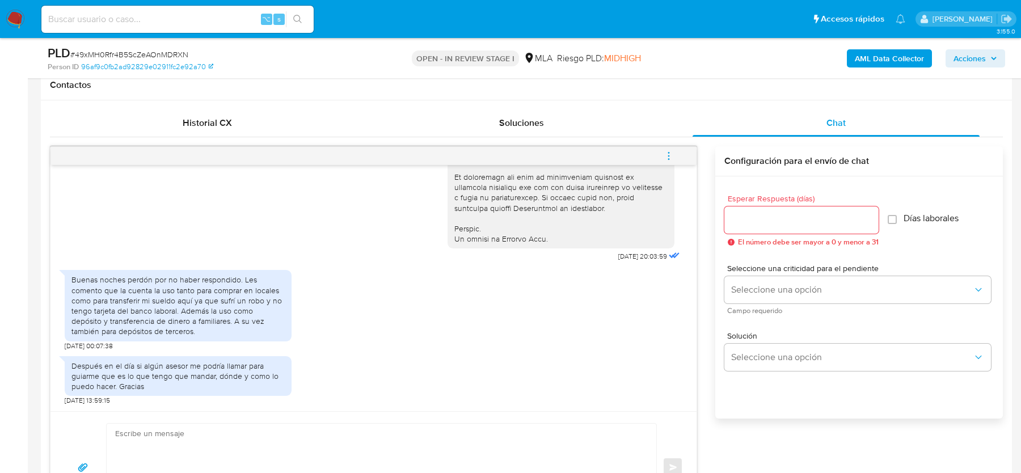
scroll to position [528, 0]
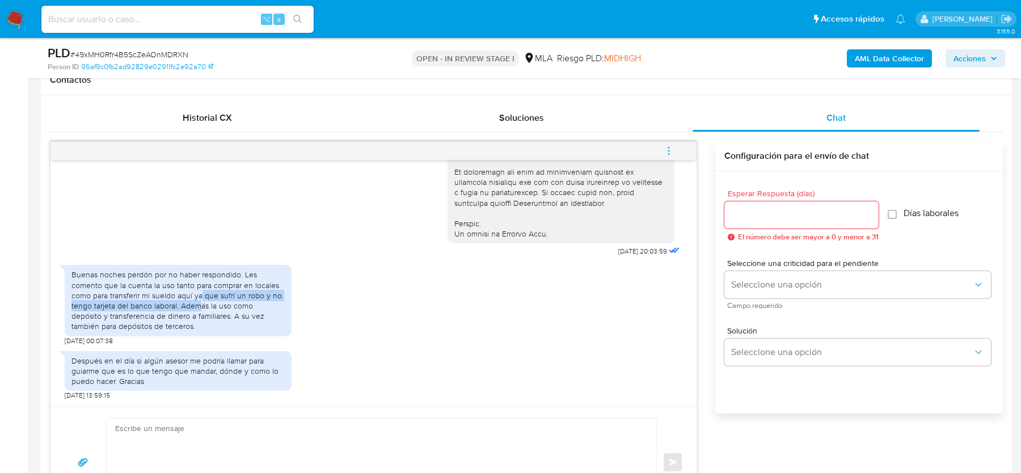
drag, startPoint x: 202, startPoint y: 295, endPoint x: 202, endPoint y: 302, distance: 6.2
click at [202, 302] on div "Buenas noches perdón por no haber respondido. Les comento que la cuenta la uso …" at bounding box center [177, 300] width 213 height 62
click at [211, 305] on div "Buenas noches perdón por no haber respondido. Les comento que la cuenta la uso …" at bounding box center [177, 300] width 213 height 62
drag, startPoint x: 183, startPoint y: 305, endPoint x: 183, endPoint y: 313, distance: 8.0
click at [183, 313] on div "Buenas noches perdón por no haber respondido. Les comento que la cuenta la uso …" at bounding box center [177, 300] width 213 height 62
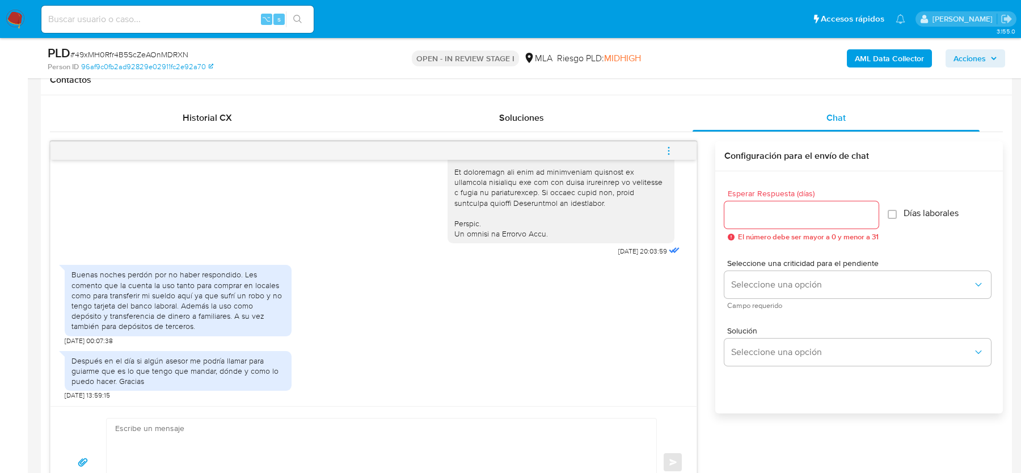
click at [172, 331] on div "Buenas noches perdón por no haber respondido. Les comento que la cuenta la uso …" at bounding box center [178, 300] width 227 height 71
drag, startPoint x: 200, startPoint y: 312, endPoint x: 201, endPoint y: 318, distance: 6.3
click at [201, 318] on div "Buenas noches perdón por no haber respondido. Les comento que la cuenta la uso …" at bounding box center [177, 300] width 213 height 62
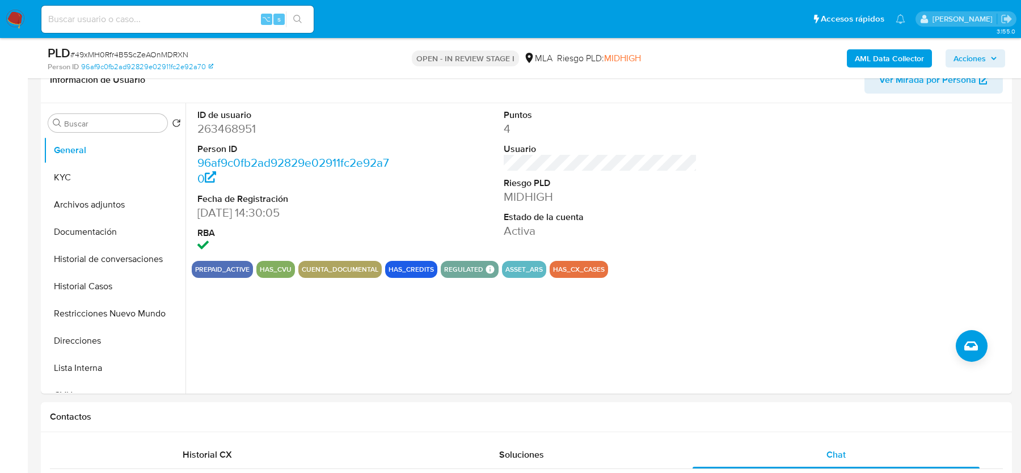
scroll to position [193, 0]
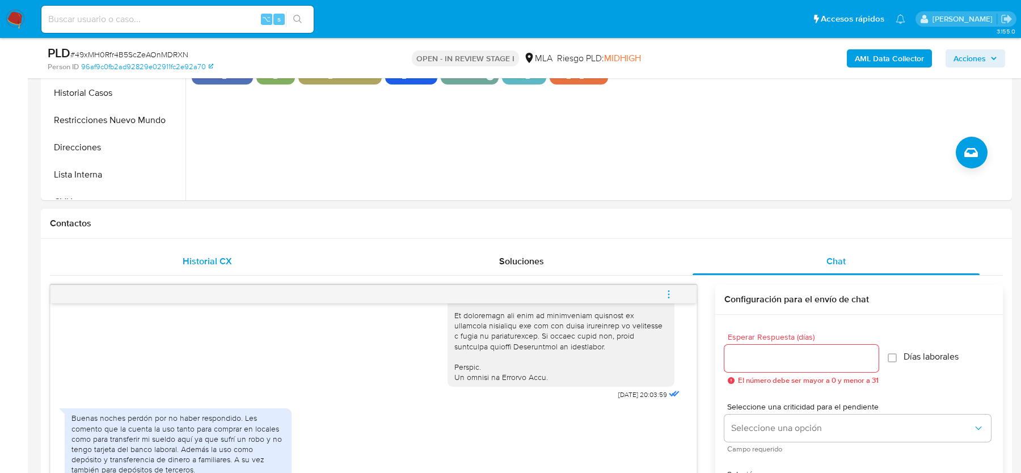
click at [248, 255] on div "Historial CX" at bounding box center [207, 261] width 287 height 27
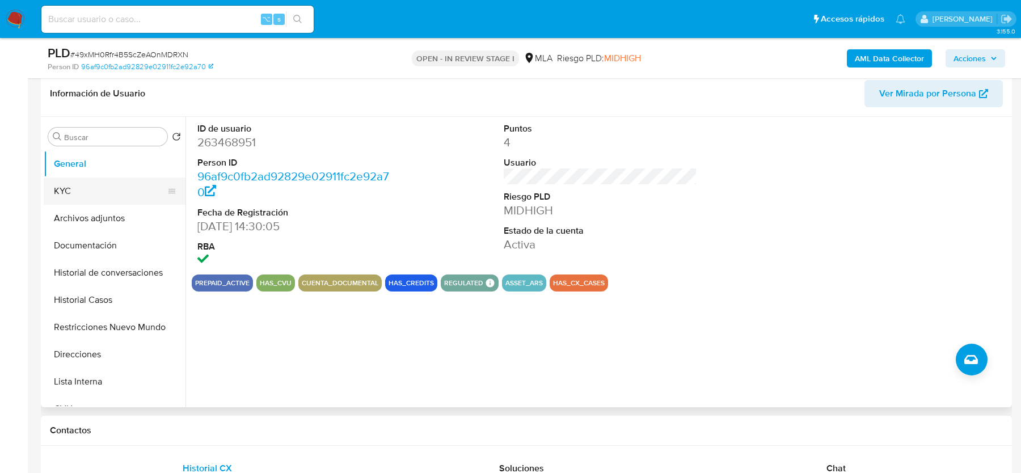
scroll to position [162, 0]
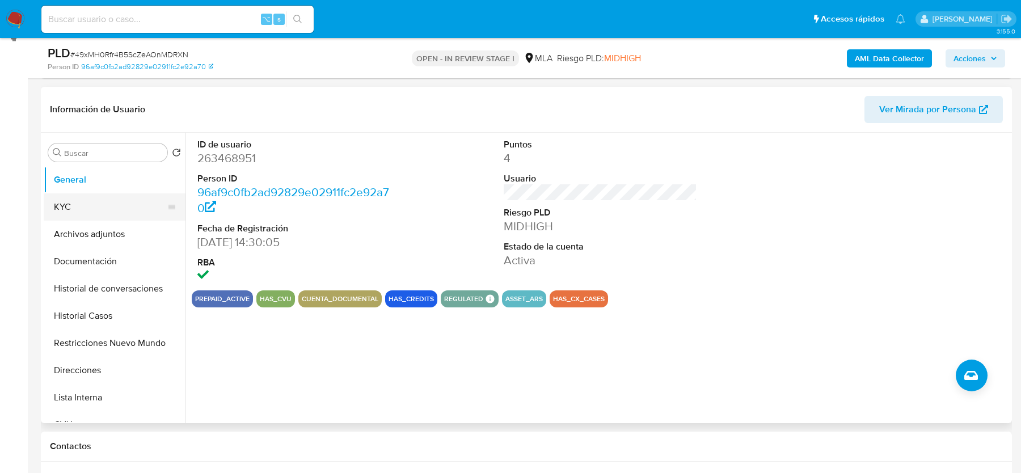
click at [92, 205] on button "KYC" at bounding box center [110, 206] width 133 height 27
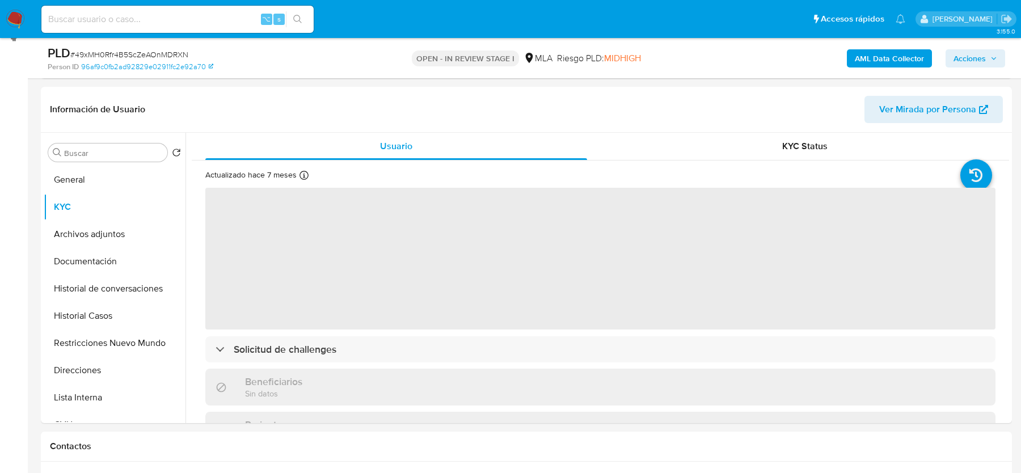
click at [872, 61] on b "AML Data Collector" at bounding box center [889, 58] width 69 height 18
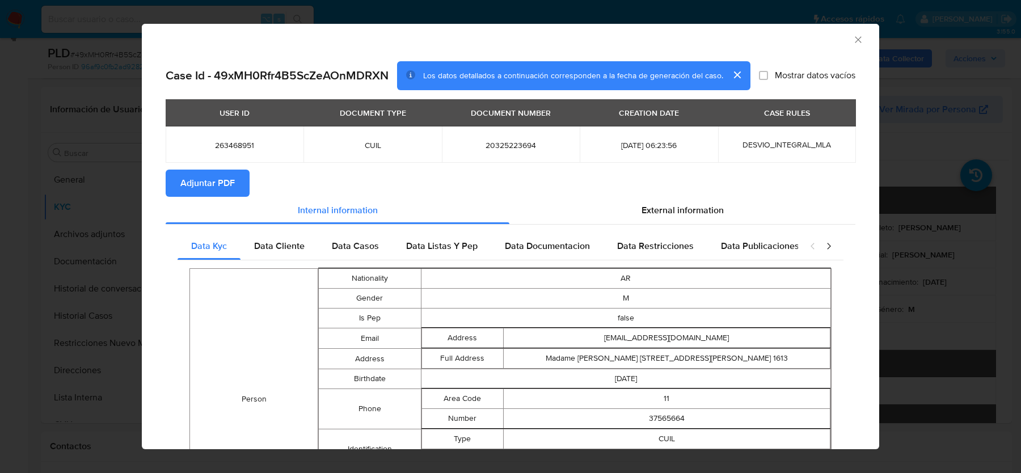
click at [207, 179] on span "Adjuntar PDF" at bounding box center [207, 183] width 54 height 25
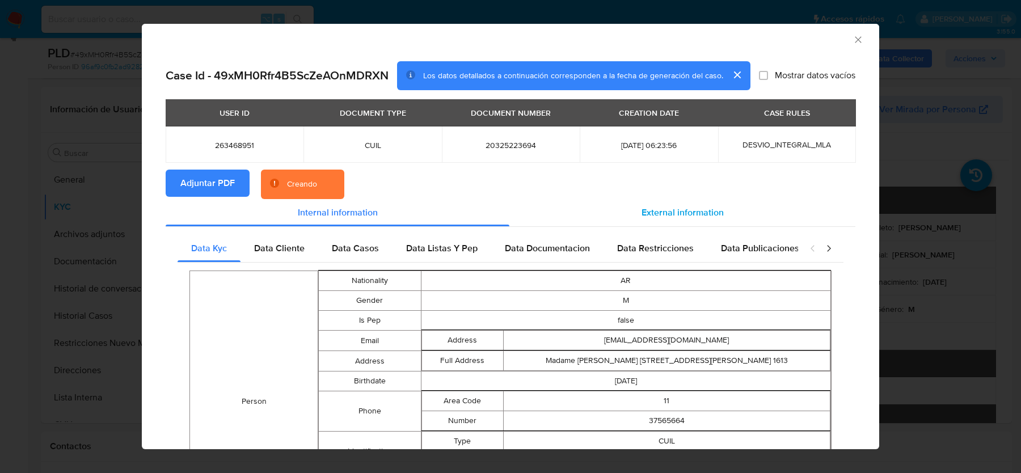
click at [652, 220] on div "External information" at bounding box center [682, 212] width 346 height 27
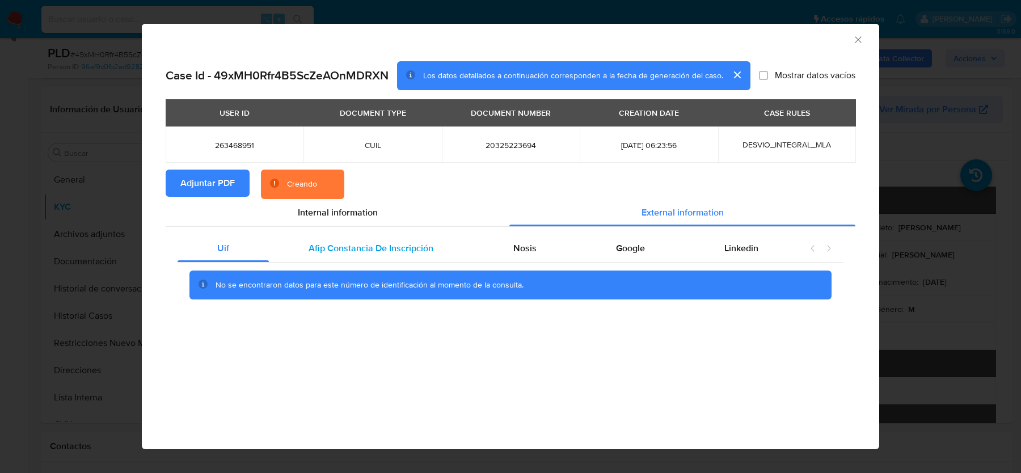
click at [332, 258] on div "Afip Constancia De Inscripción" at bounding box center [371, 248] width 204 height 27
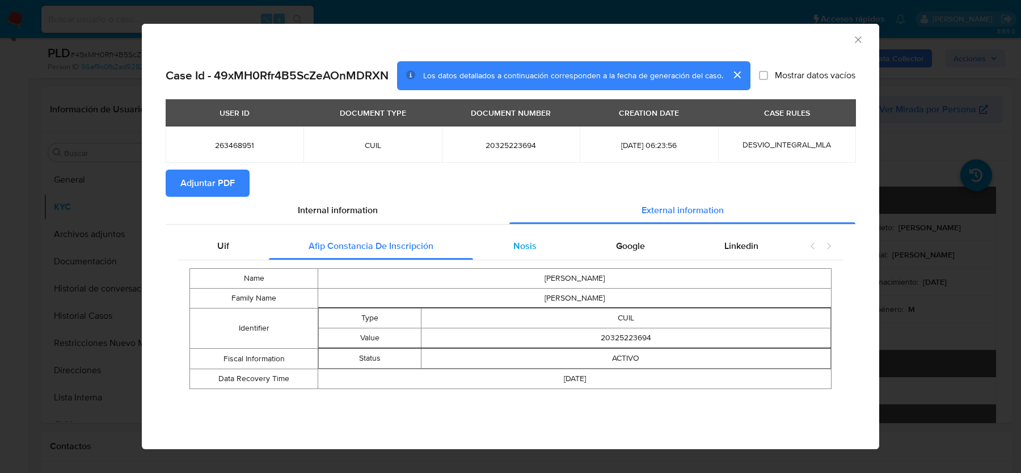
click at [535, 243] on div "Nosis" at bounding box center [524, 246] width 103 height 27
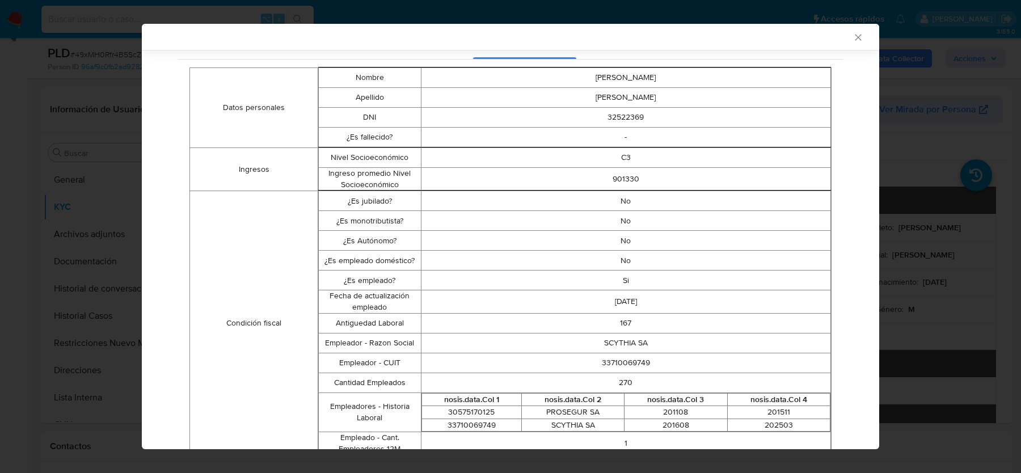
scroll to position [213, 0]
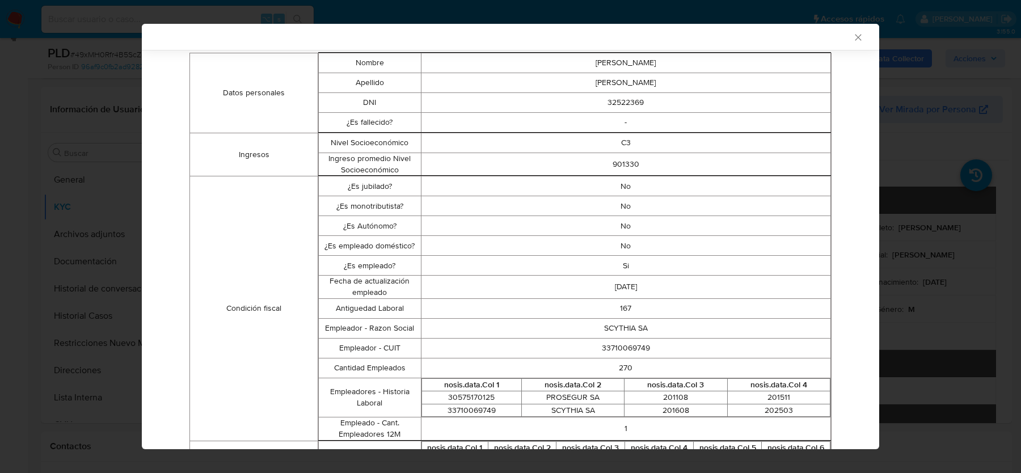
click at [616, 355] on td "33710069749" at bounding box center [625, 348] width 409 height 20
copy td "33710069749"
click at [860, 36] on icon "Cerrar ventana" at bounding box center [857, 37] width 11 height 11
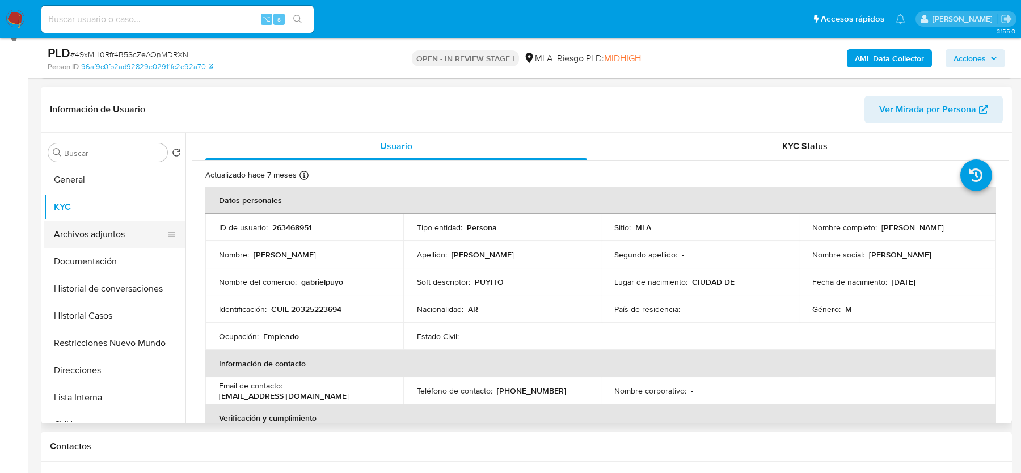
click at [91, 239] on button "Archivos adjuntos" at bounding box center [110, 234] width 133 height 27
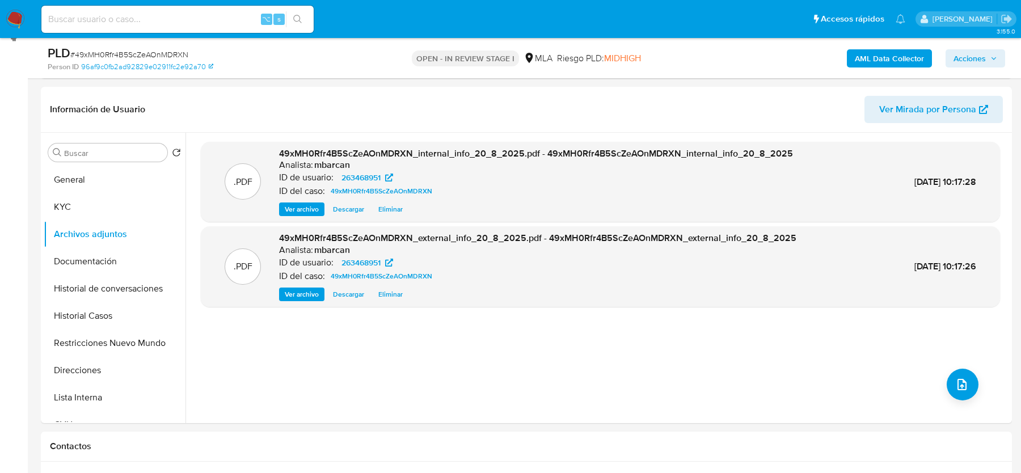
click at [867, 58] on b "AML Data Collector" at bounding box center [889, 58] width 69 height 18
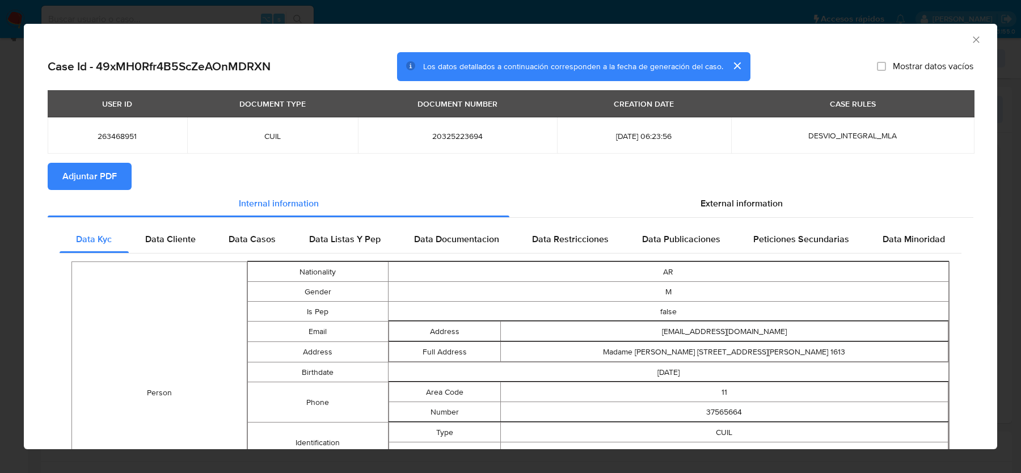
click at [764, 173] on section "Adjuntar PDF" at bounding box center [511, 176] width 926 height 27
click at [754, 215] on div "External information" at bounding box center [741, 203] width 464 height 27
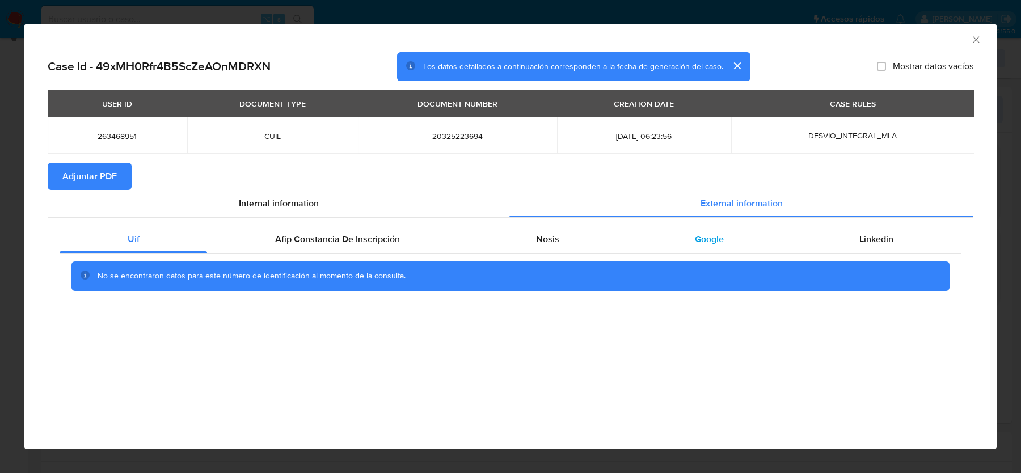
click at [709, 246] on span "Google" at bounding box center [709, 239] width 29 height 13
click at [878, 248] on div "Linkedin" at bounding box center [877, 239] width 170 height 27
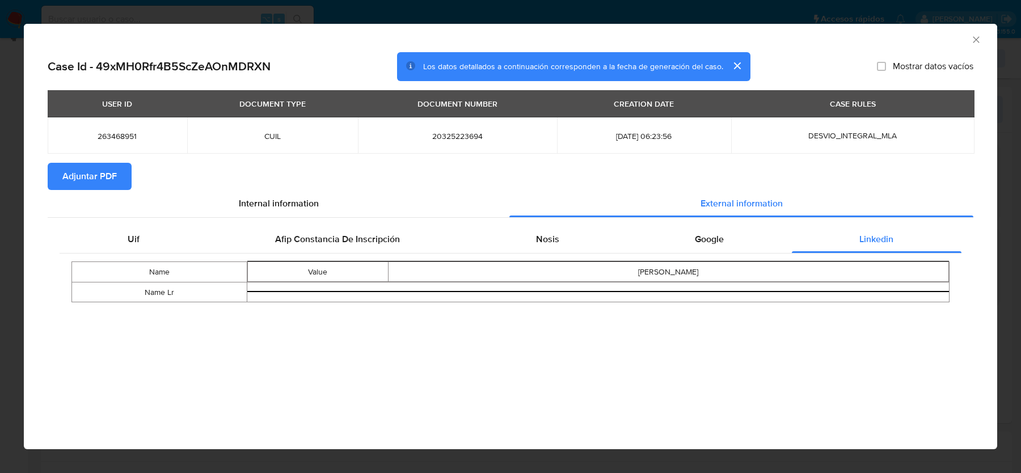
click at [969, 40] on div "AML Data Collector" at bounding box center [501, 38] width 939 height 12
click at [975, 40] on icon "Cerrar ventana" at bounding box center [976, 39] width 6 height 6
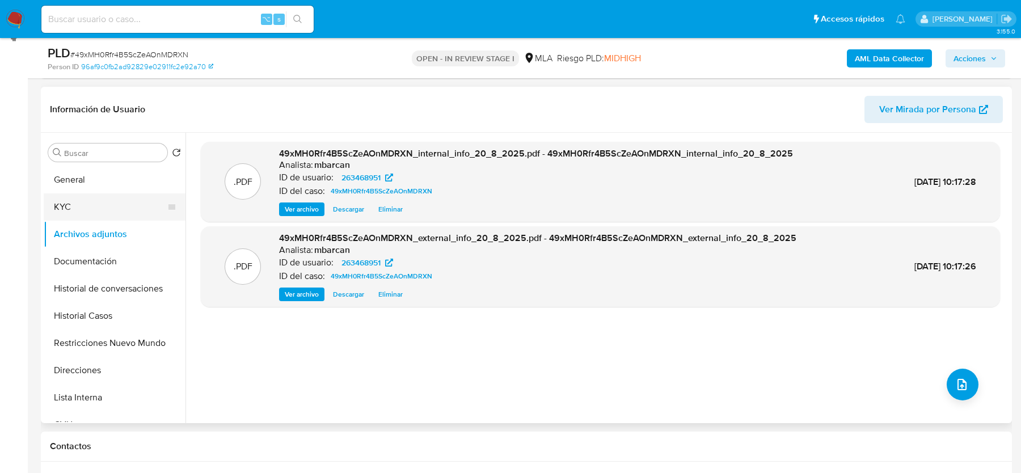
click at [73, 202] on button "KYC" at bounding box center [110, 206] width 133 height 27
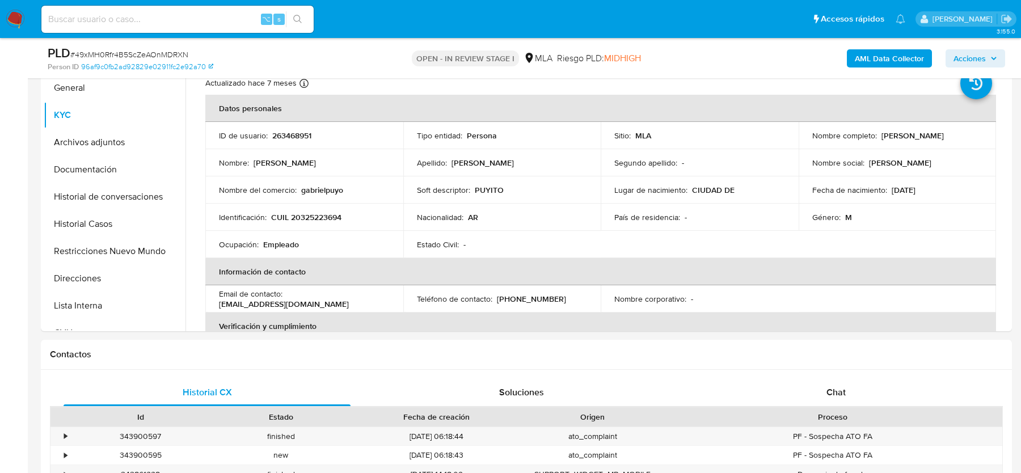
scroll to position [425, 0]
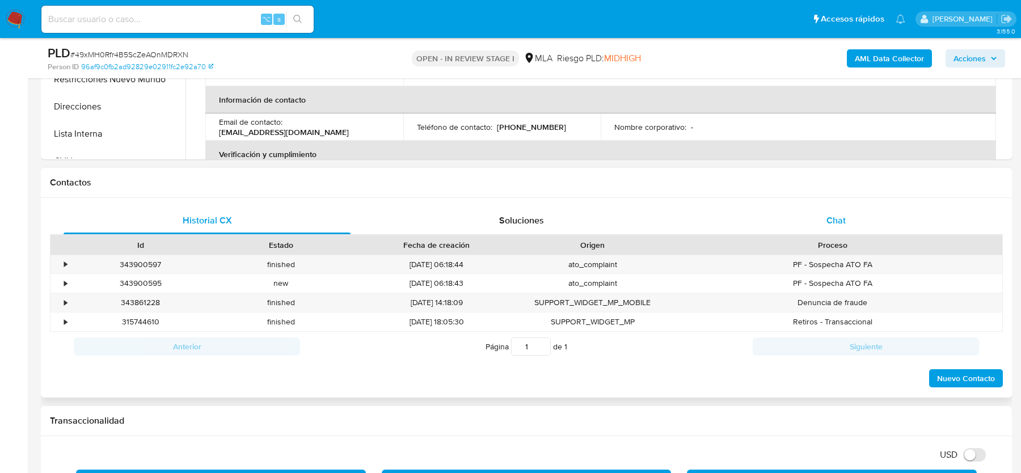
click at [857, 221] on div "Chat" at bounding box center [835, 220] width 287 height 27
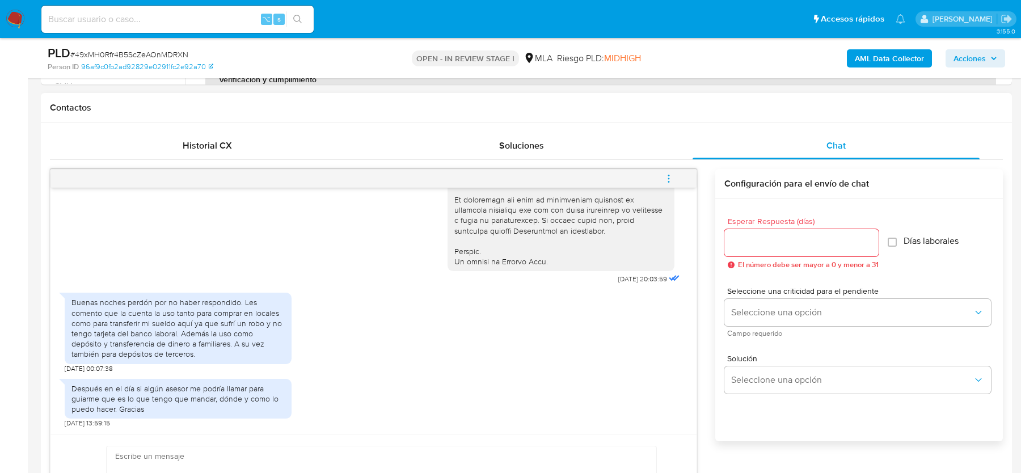
scroll to position [515, 0]
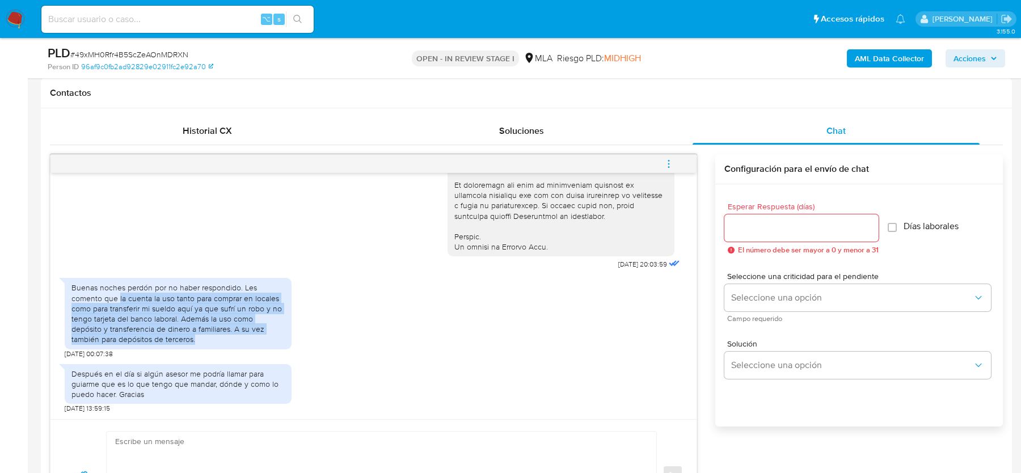
drag, startPoint x: 119, startPoint y: 298, endPoint x: 160, endPoint y: 336, distance: 57.0
click at [160, 336] on div "Buenas noches perdón por no haber respondido. Les comento que la cuenta la uso …" at bounding box center [177, 313] width 213 height 62
copy div "la cuenta la uso tanto para comprar en locales como para transferir mi sueldo a…"
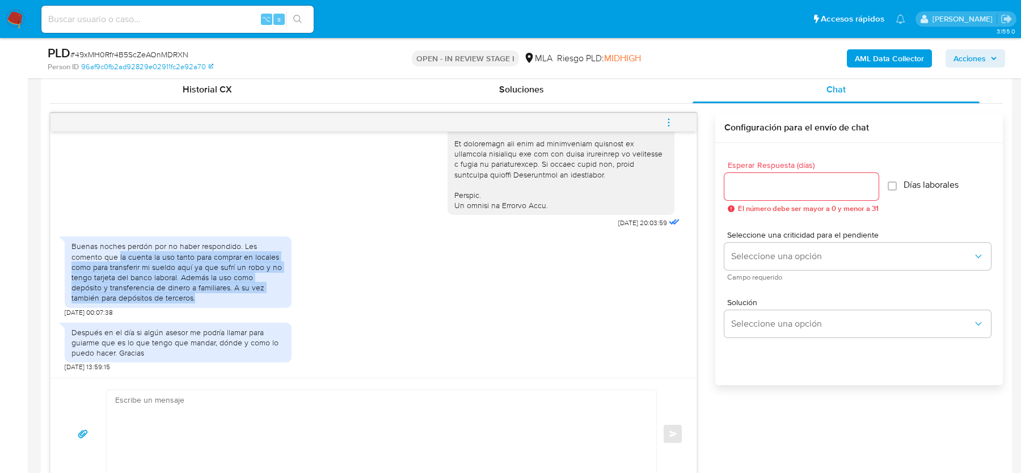
scroll to position [614, 0]
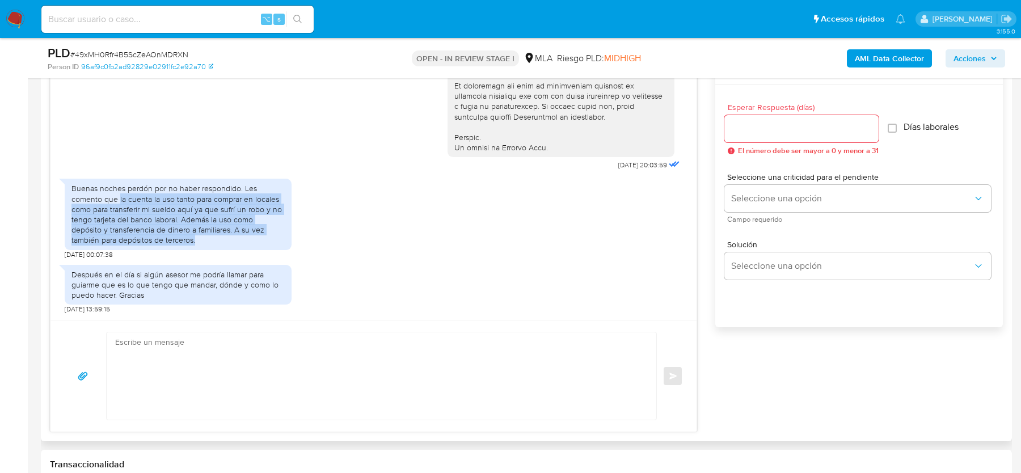
click at [193, 361] on textarea at bounding box center [378, 375] width 527 height 87
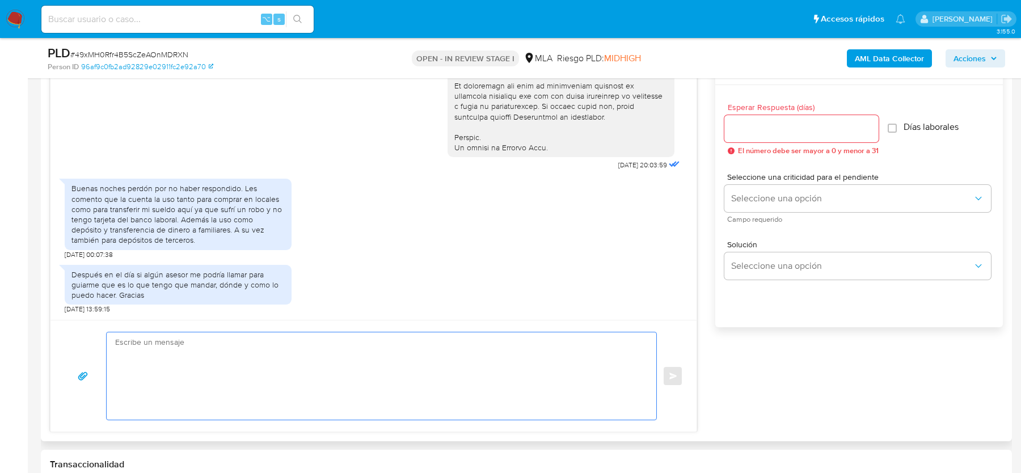
click at [193, 361] on textarea at bounding box center [378, 375] width 527 height 87
paste textarea "Hola, Muchas gracias por tu respuesta. Al respecto, ¿podrías enviarnos tus últi…"
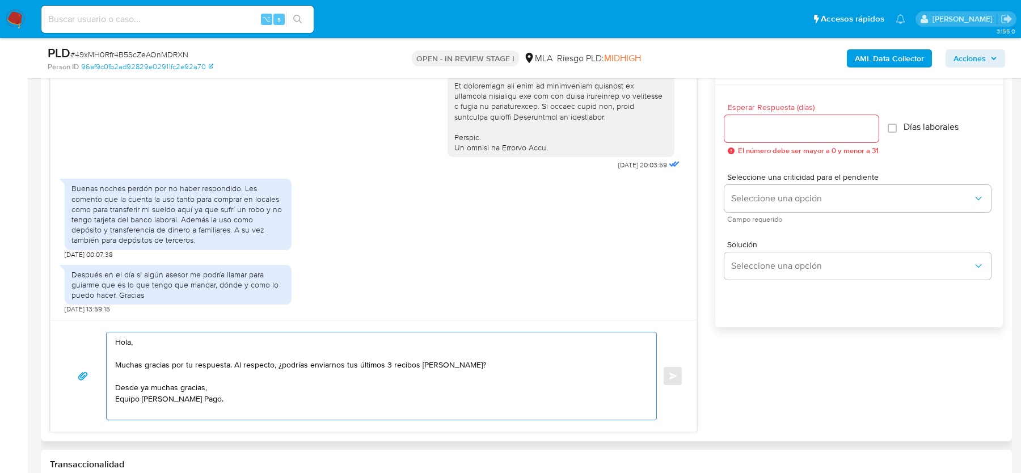
click at [141, 413] on textarea "Hola, Muchas gracias por tu respuesta. Al respecto, ¿podrías enviarnos tus últi…" at bounding box center [378, 375] width 527 height 87
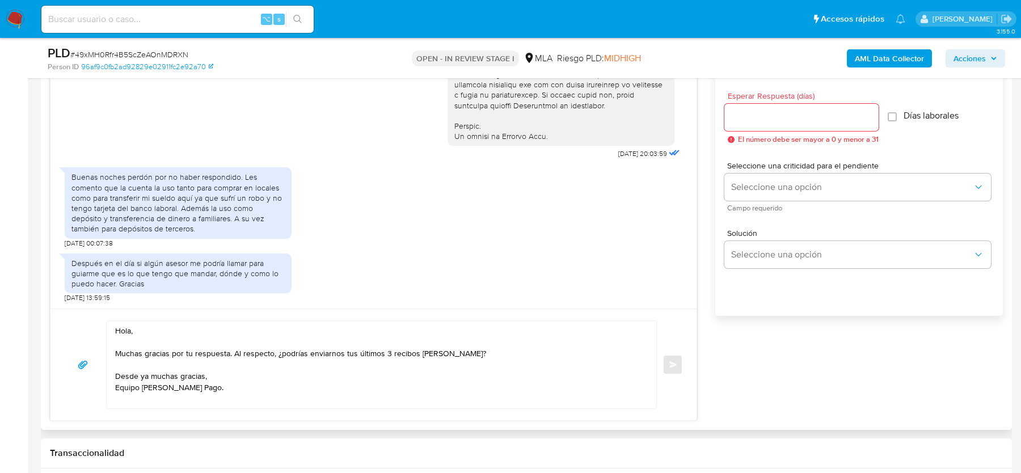
click at [145, 406] on div "Hola, Muchas gracias por tu respuesta. Al respecto, ¿podrías enviarnos tus últi…" at bounding box center [373, 365] width 646 height 112
click at [151, 395] on textarea "Hola, Muchas gracias por tu respuesta. Al respecto, ¿podrías enviarnos tus últi…" at bounding box center [378, 364] width 527 height 87
click at [233, 352] on textarea "Hola, Muchas gracias por tu respuesta. Al respecto, ¿podrías enviarnos tus últi…" at bounding box center [378, 364] width 527 height 87
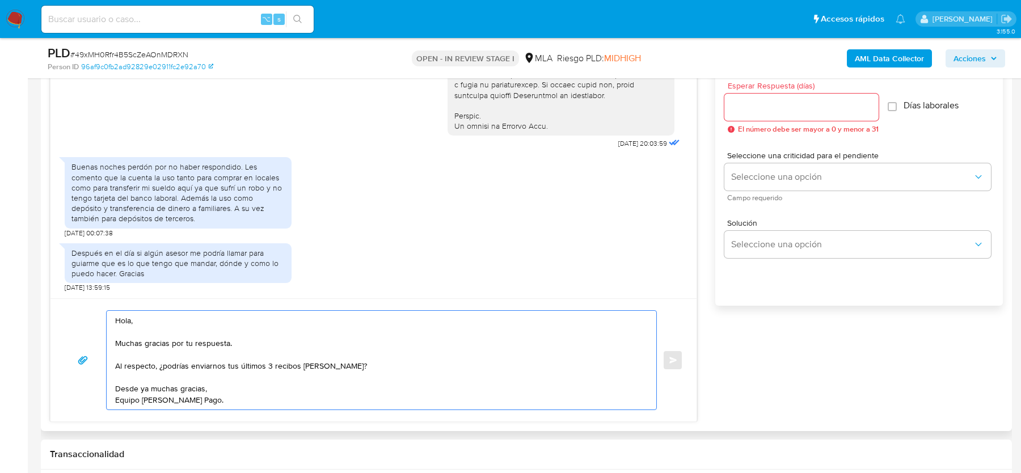
scroll to position [647, 0]
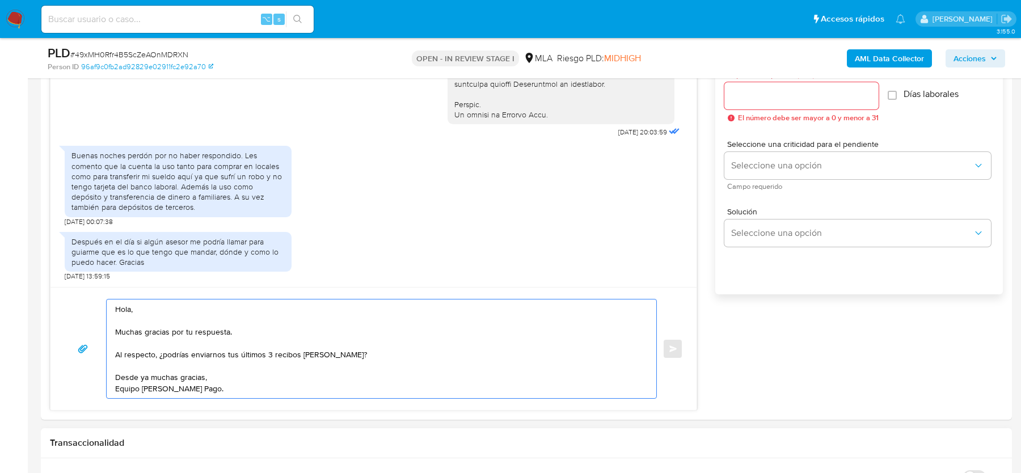
type textarea "Hola, Muchas gracias por tu respuesta. Al respecto, ¿podrías enviarnos tus últi…"
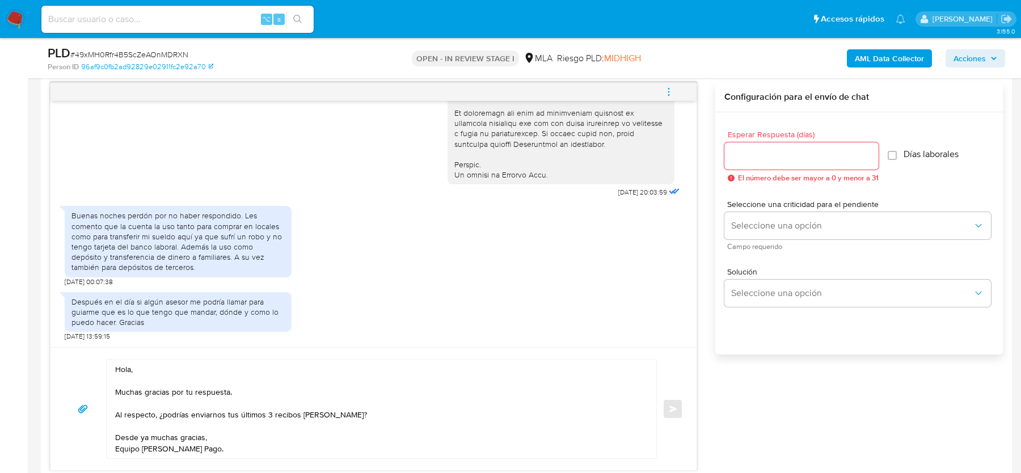
scroll to position [565, 0]
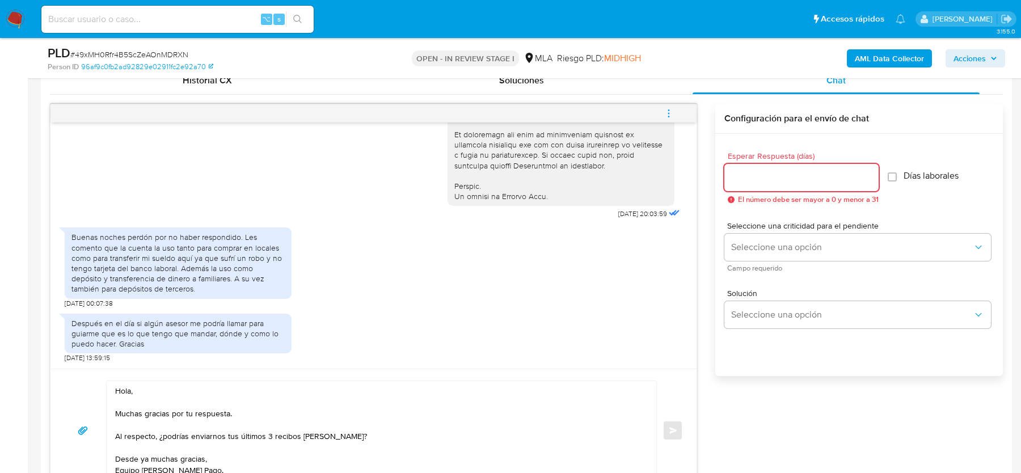
click at [749, 179] on input "Esperar Respuesta (días)" at bounding box center [801, 177] width 154 height 15
type input "1"
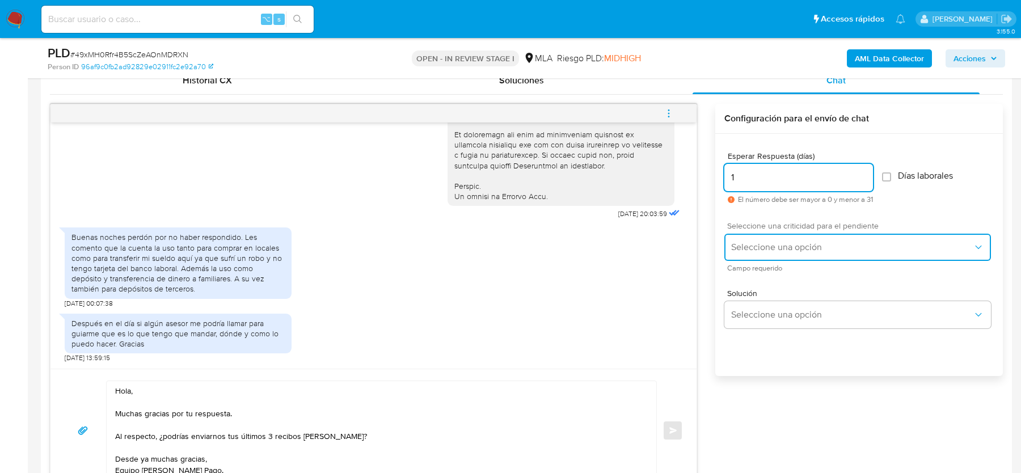
click at [757, 252] on button "Seleccione una opción" at bounding box center [857, 247] width 267 height 27
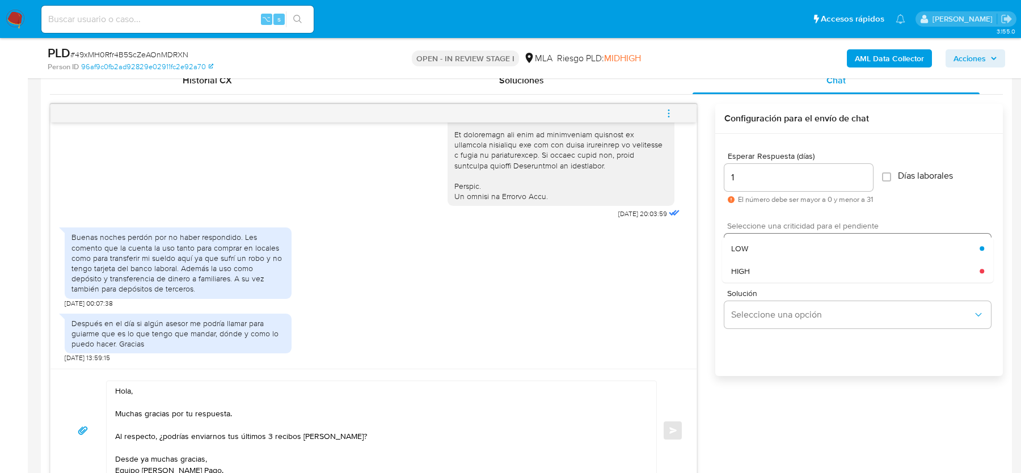
click at [757, 280] on div "HIGH" at bounding box center [855, 271] width 248 height 23
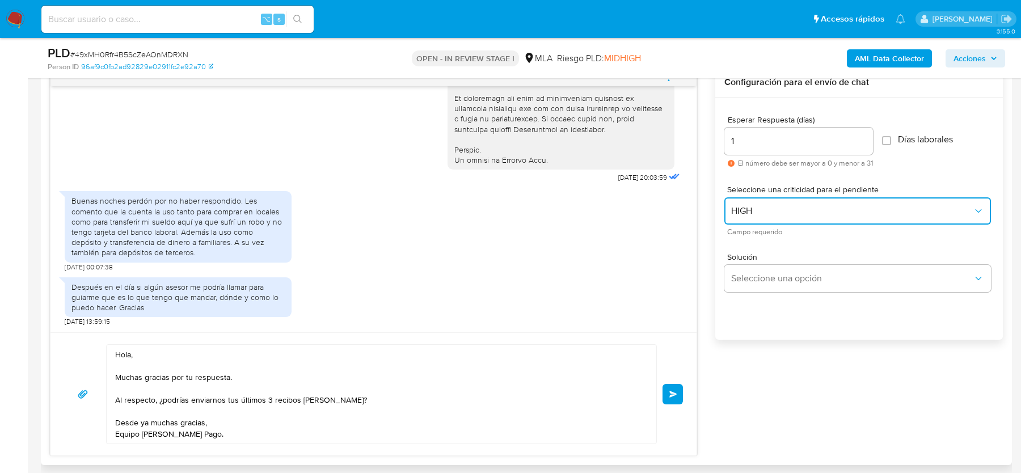
scroll to position [601, 0]
click at [673, 393] on span "Enviar" at bounding box center [673, 394] width 8 height 7
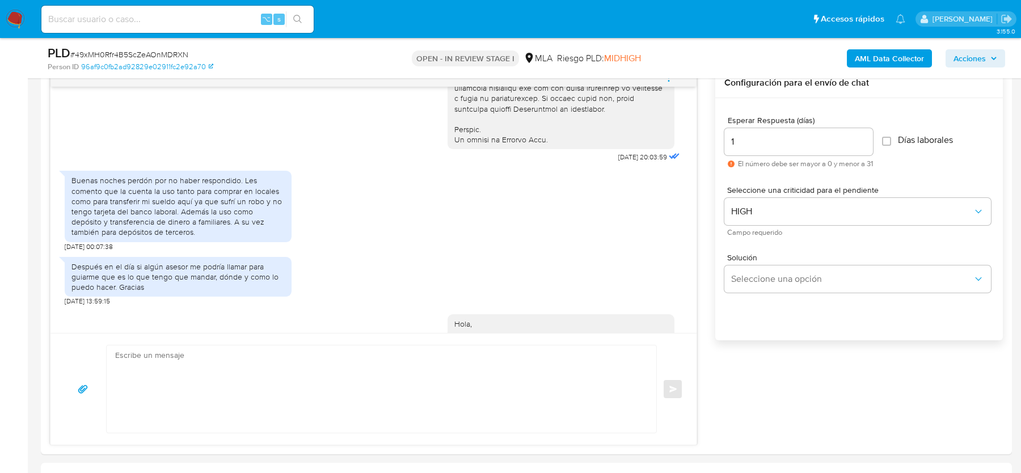
scroll to position [674, 0]
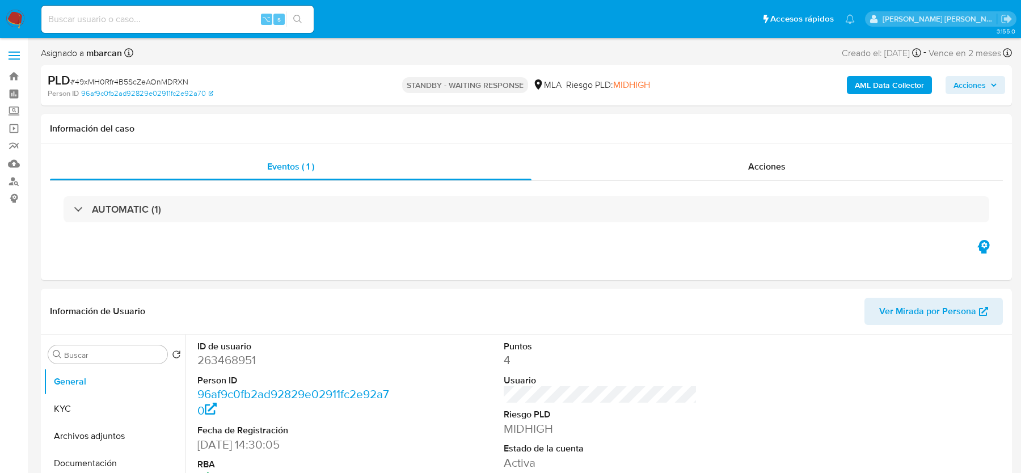
select select "10"
click at [119, 21] on input at bounding box center [177, 19] width 272 height 15
paste input "vuZnqu8fRzqTe1JtQJ2ow6FL"
type input "vuZnqu8fRzqTe1JtQJ2ow6FL"
select select "10"
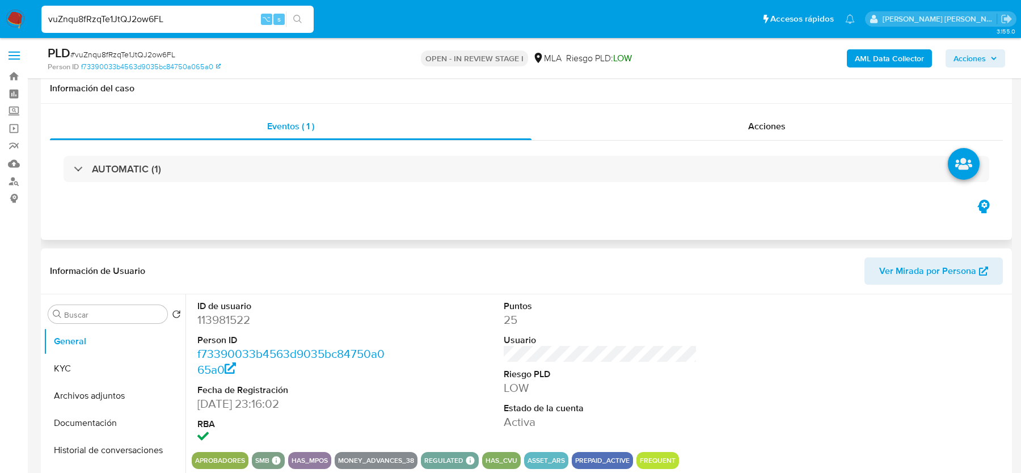
scroll to position [261, 0]
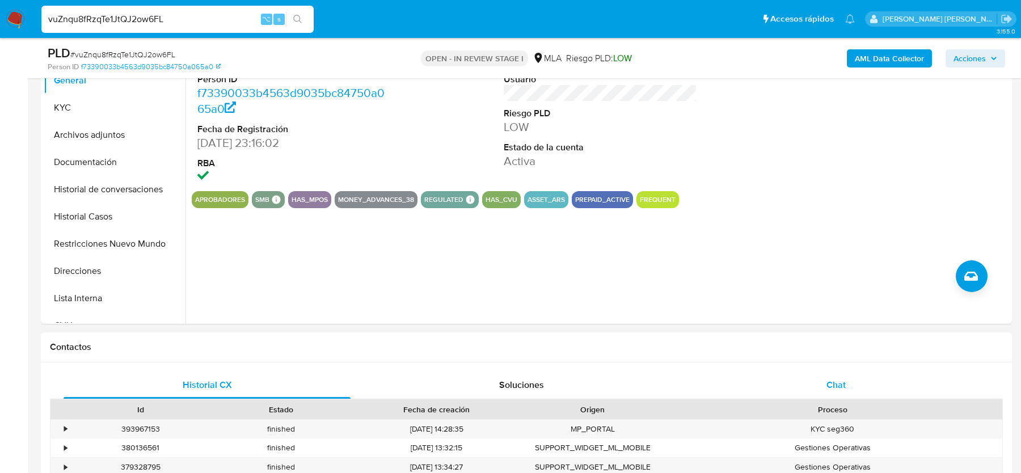
click at [825, 376] on div "Chat" at bounding box center [835, 384] width 287 height 27
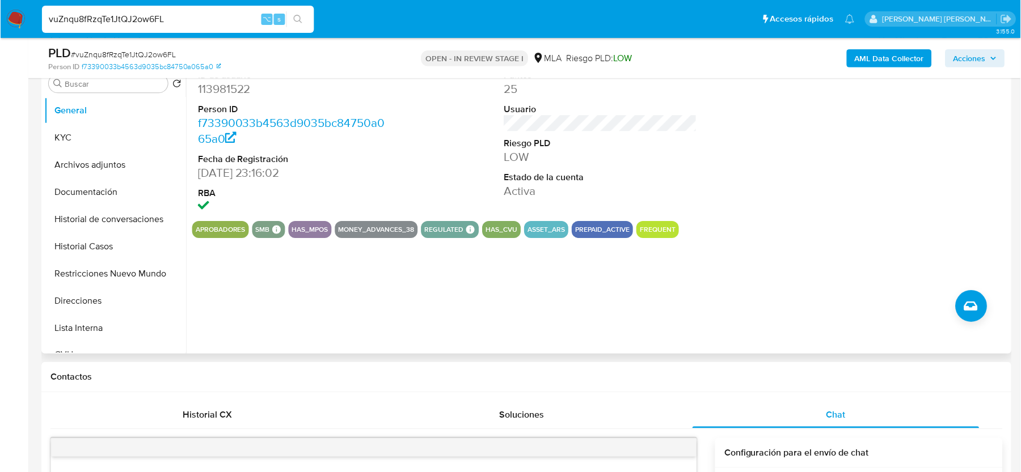
scroll to position [145, 0]
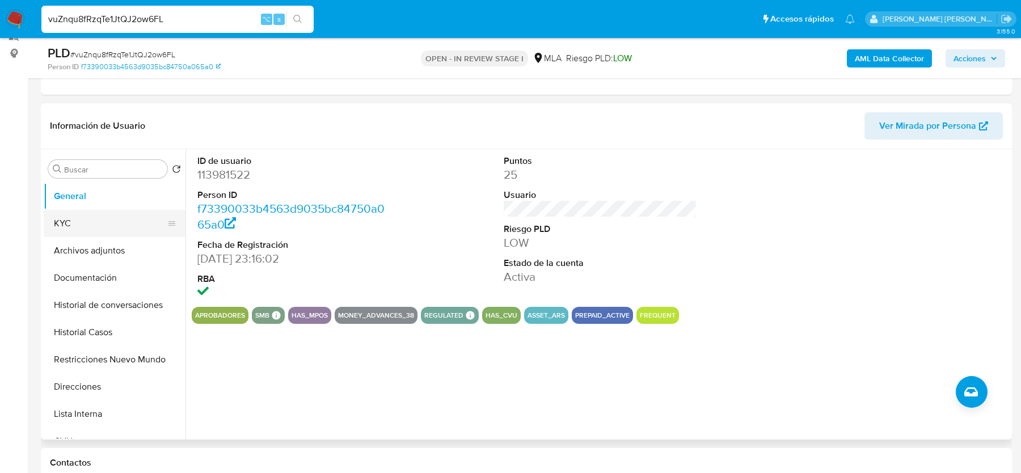
click at [111, 219] on button "KYC" at bounding box center [110, 223] width 133 height 27
